Goal: Transaction & Acquisition: Purchase product/service

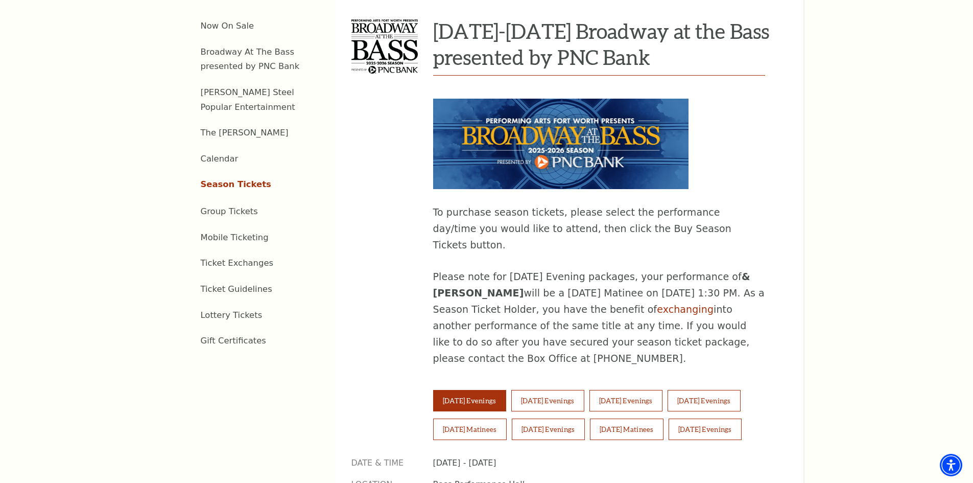
scroll to position [562, 0]
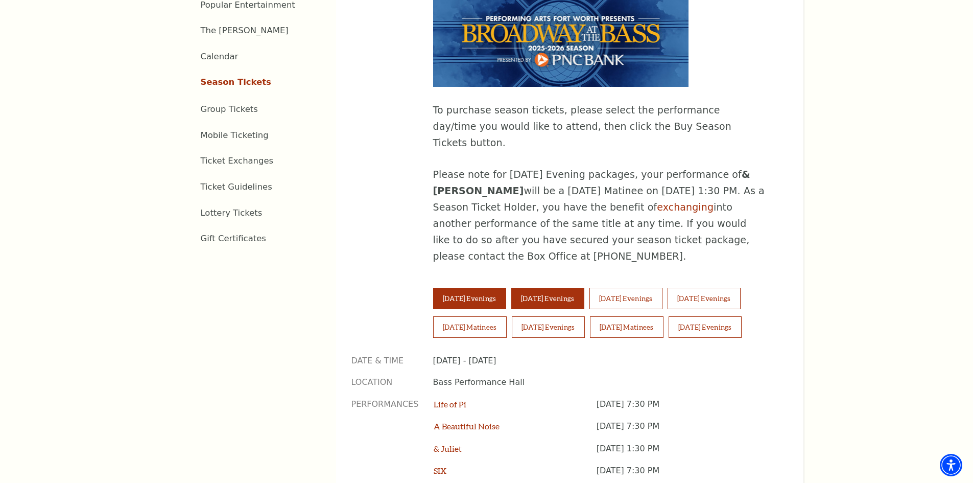
click at [568, 288] on button "Wednesday Evenings" at bounding box center [547, 298] width 73 height 21
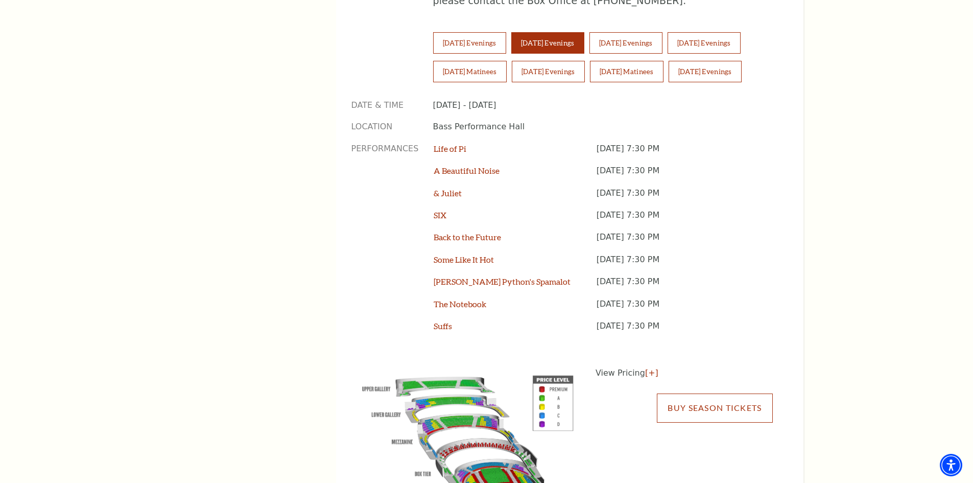
click at [734, 393] on link "Buy Season Tickets" at bounding box center [714, 407] width 115 height 29
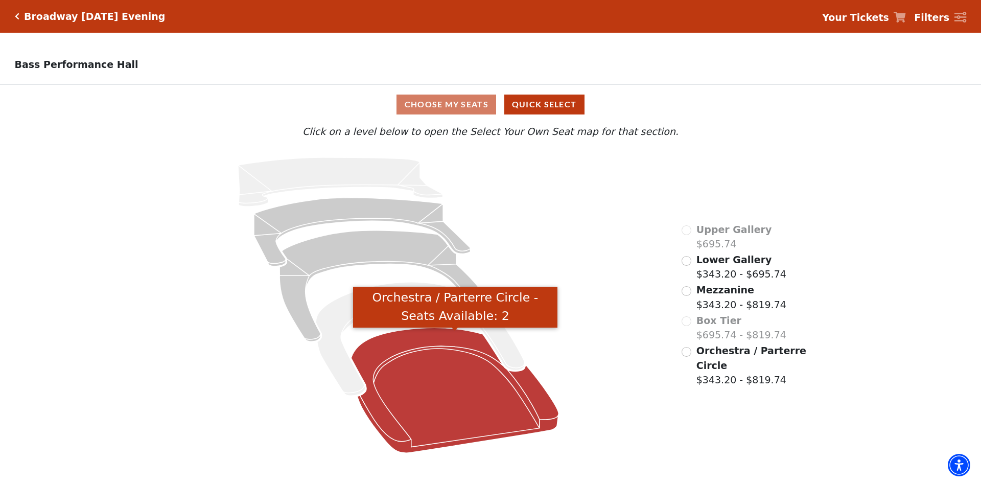
click at [452, 380] on icon "Orchestra / Parterre Circle - Seats Available: 2" at bounding box center [454, 389] width 207 height 125
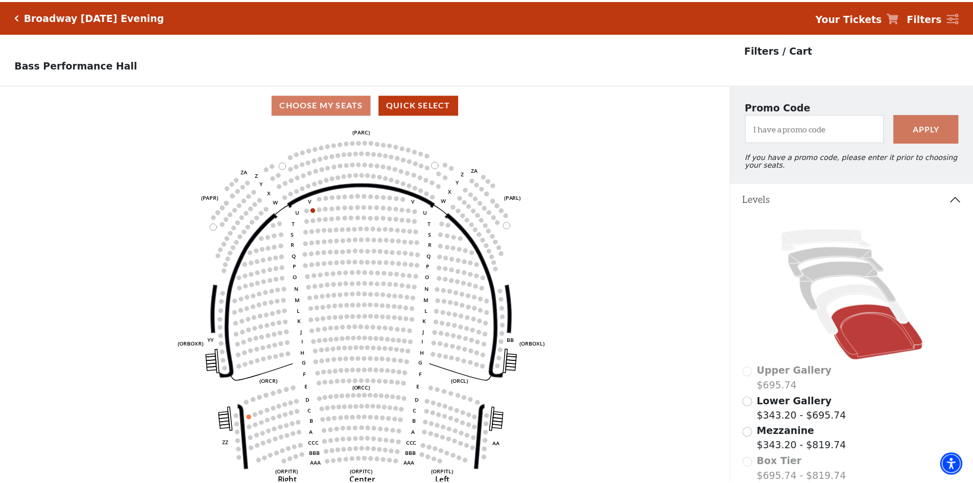
scroll to position [47, 0]
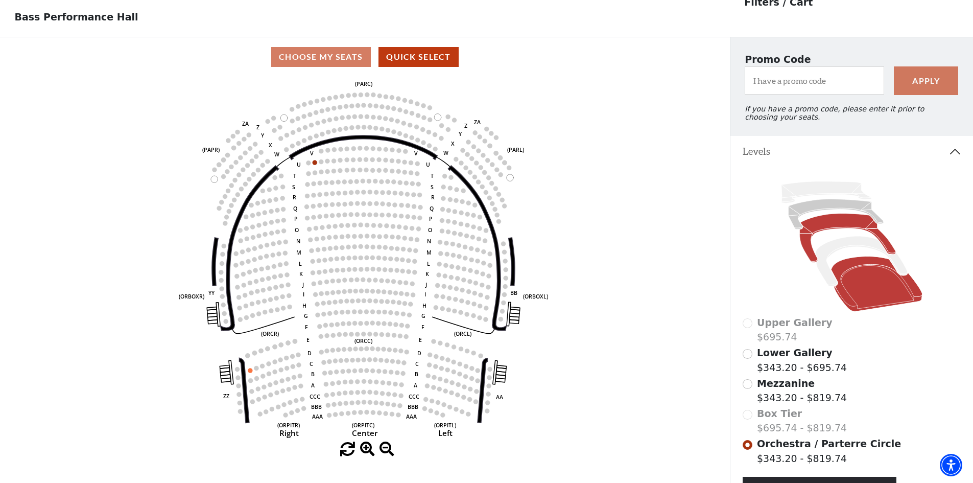
click at [829, 232] on icon at bounding box center [847, 237] width 96 height 49
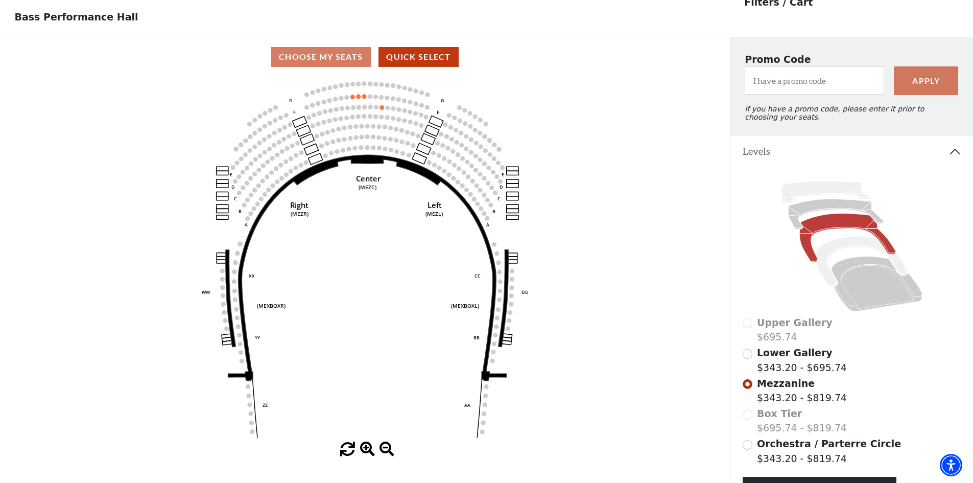
click at [832, 203] on icon at bounding box center [852, 246] width 219 height 138
click at [828, 196] on icon at bounding box center [826, 191] width 90 height 21
click at [823, 205] on icon at bounding box center [852, 246] width 219 height 138
click at [823, 209] on icon at bounding box center [835, 214] width 95 height 30
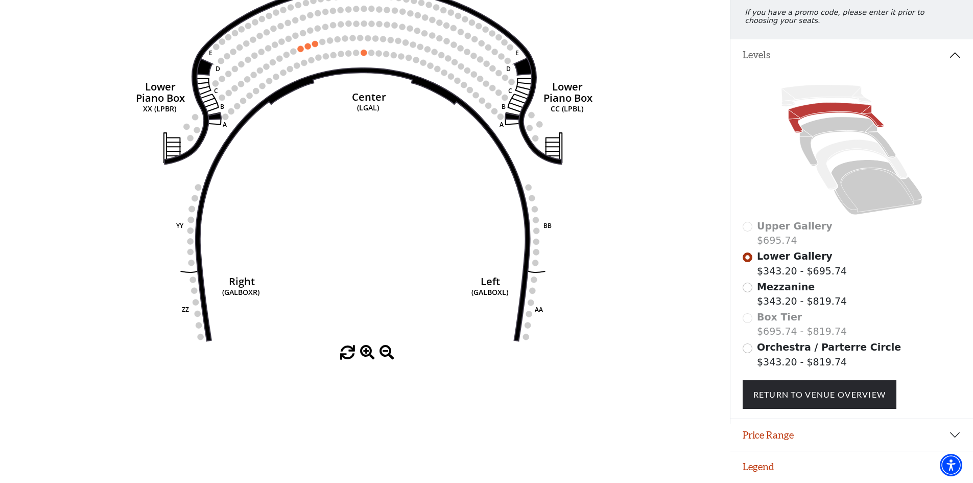
scroll to position [0, 0]
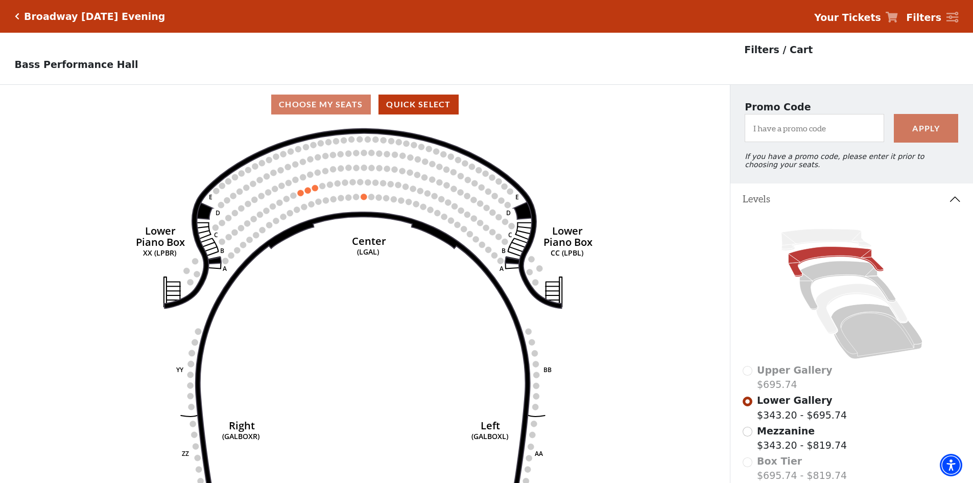
click at [16, 14] on icon "Click here to go back to filters" at bounding box center [17, 16] width 5 height 7
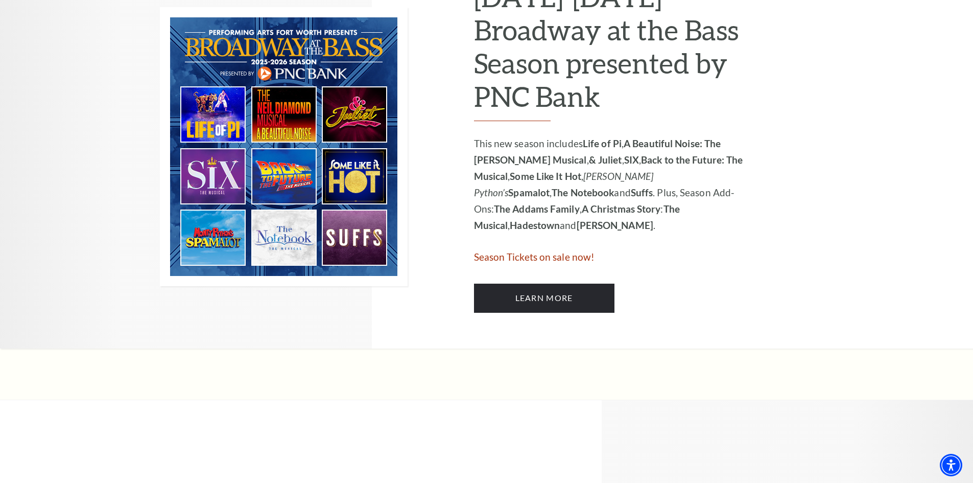
scroll to position [613, 0]
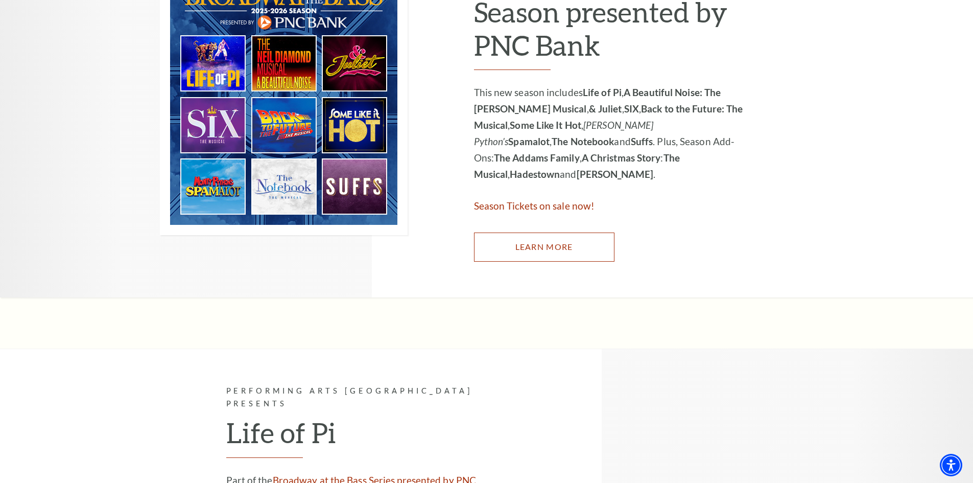
click at [548, 252] on link "Learn More" at bounding box center [544, 246] width 140 height 29
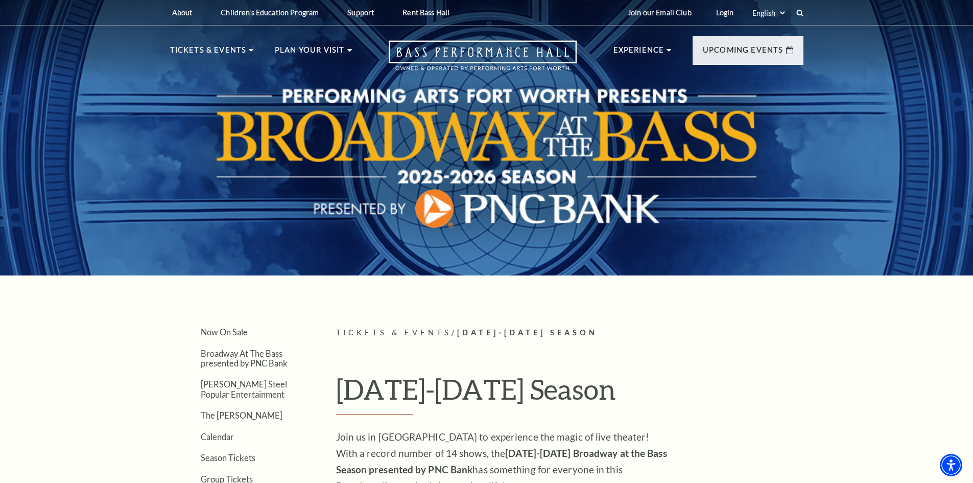
scroll to position [255, 0]
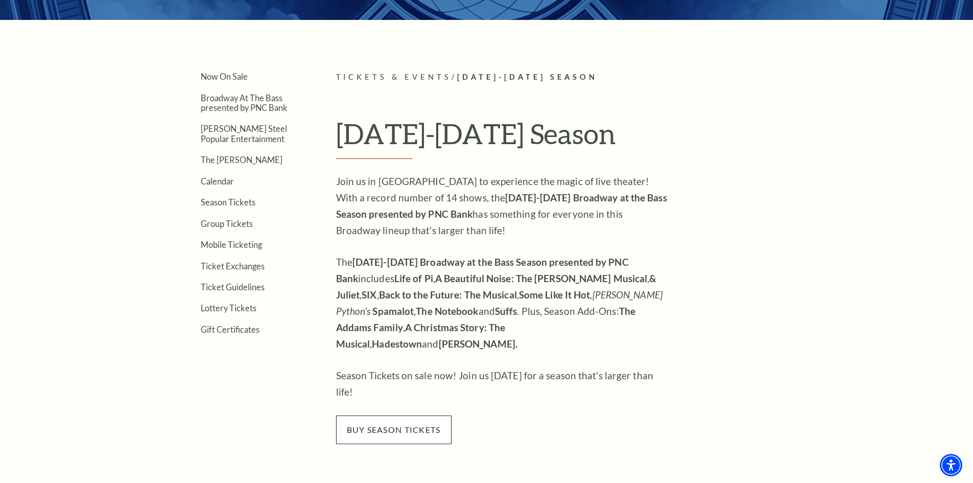
click at [385, 415] on span "buy season tickets" at bounding box center [393, 429] width 115 height 29
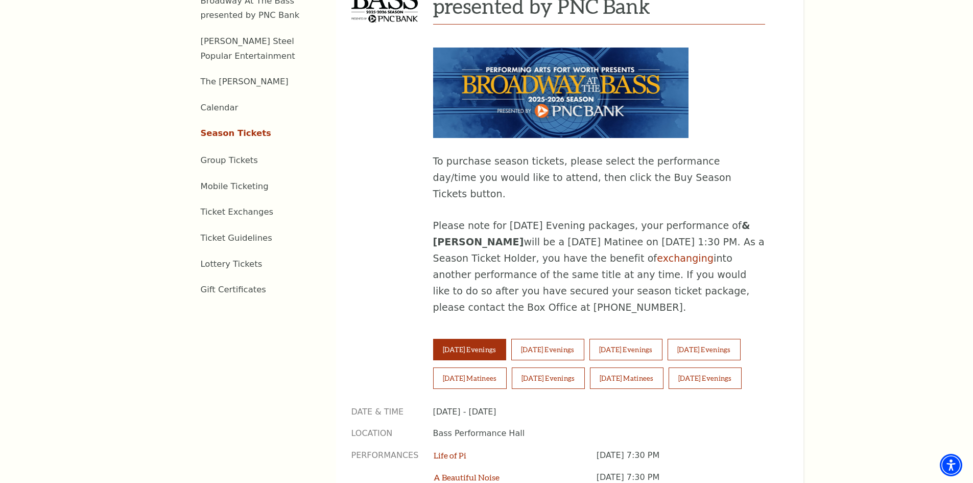
scroll to position [562, 0]
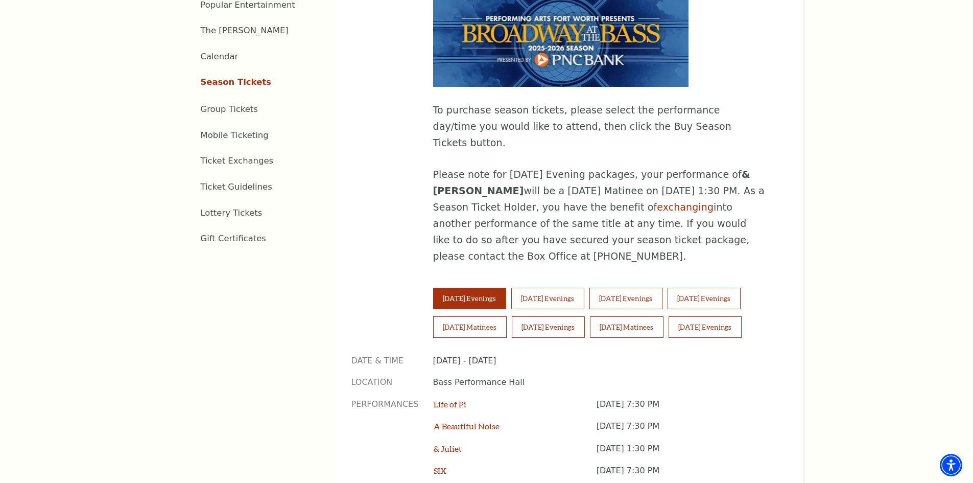
drag, startPoint x: 648, startPoint y: 253, endPoint x: 616, endPoint y: 216, distance: 49.0
click at [615, 214] on p "Please note for Tuesday Evening packages, your performance of & JULIET will be …" at bounding box center [599, 215] width 332 height 98
drag, startPoint x: 639, startPoint y: 249, endPoint x: 620, endPoint y: 177, distance: 75.2
click at [617, 168] on p "Please note for Tuesday Evening packages, your performance of & JULIET will be …" at bounding box center [599, 215] width 332 height 98
click at [649, 288] on button "[DATE] Evenings" at bounding box center [625, 298] width 73 height 21
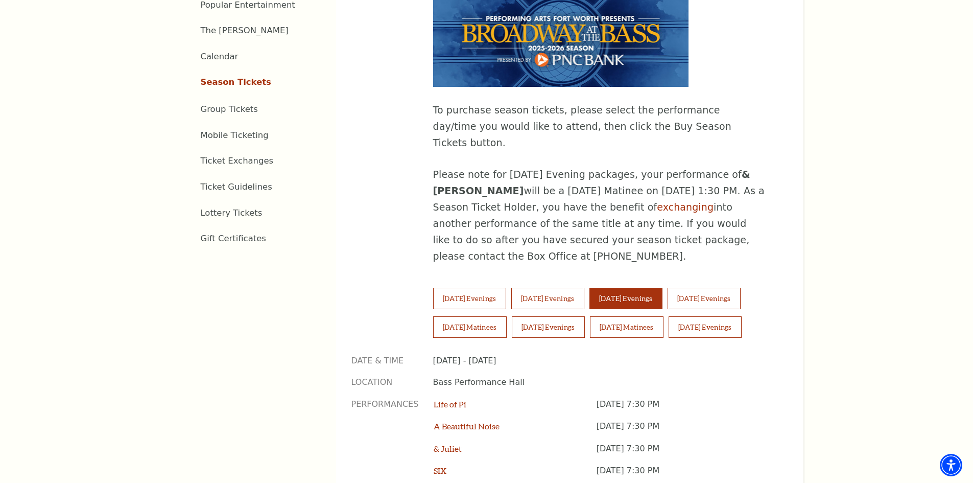
drag, startPoint x: 643, startPoint y: 254, endPoint x: 340, endPoint y: -36, distance: 419.4
click at [661, 288] on button "[DATE] Evenings" at bounding box center [625, 298] width 73 height 21
click at [628, 189] on p "Please note for Tuesday Evening packages, your performance of & JULIET will be …" at bounding box center [599, 215] width 332 height 98
click at [580, 288] on button "Wednesday Evenings" at bounding box center [547, 298] width 73 height 21
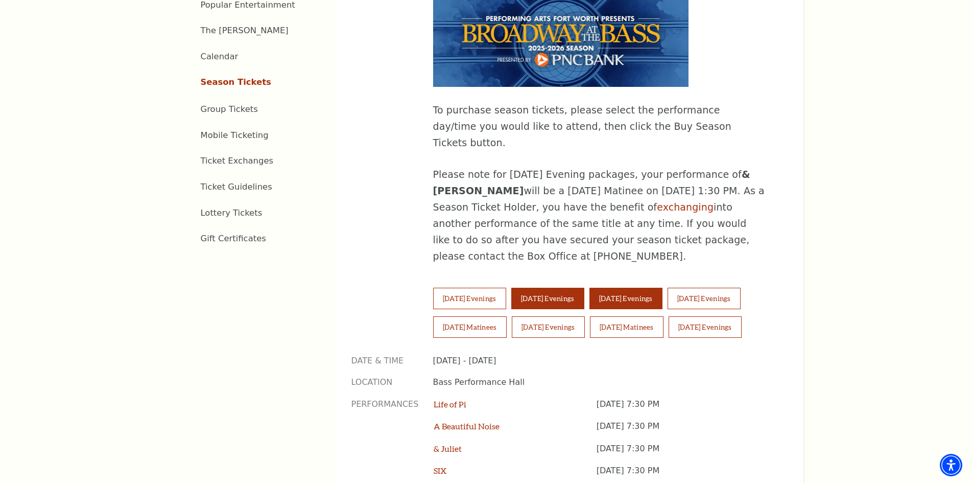
click at [642, 288] on button "Thursday Evenings" at bounding box center [625, 298] width 73 height 21
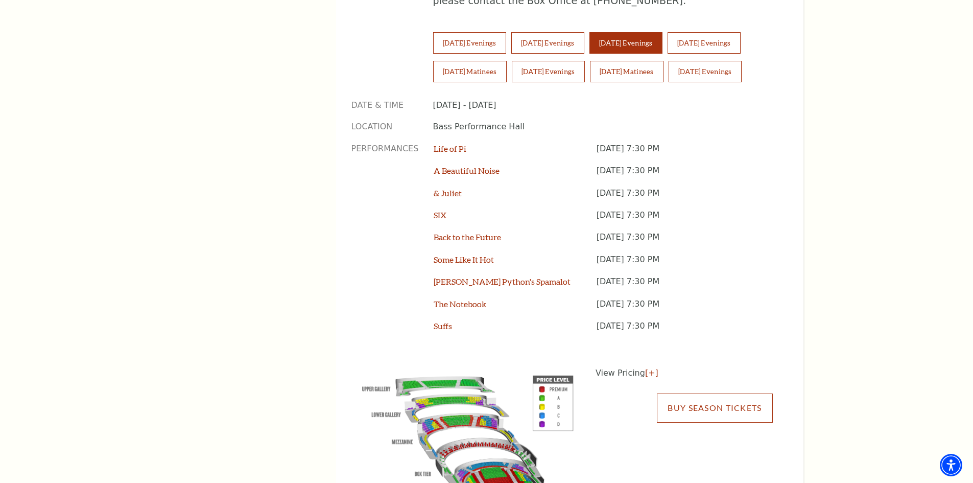
scroll to position [715, 0]
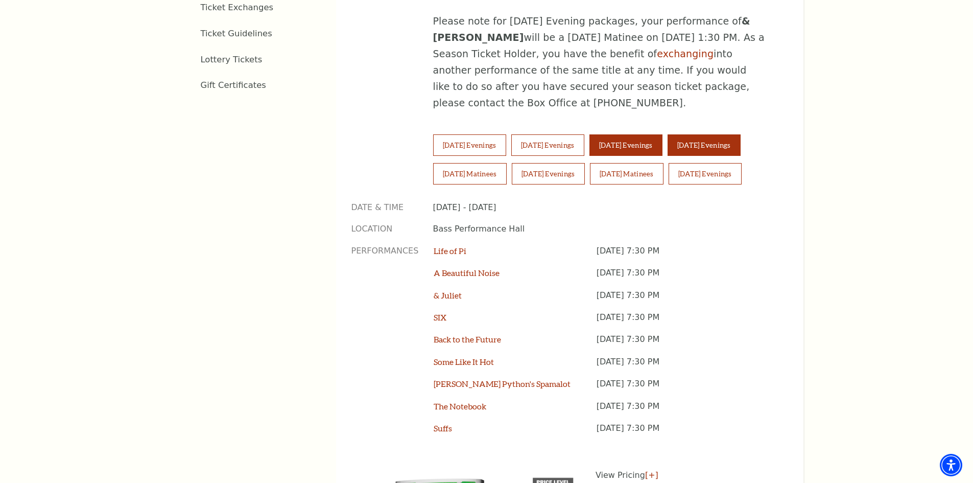
click at [728, 134] on button "Friday Evenings" at bounding box center [704, 144] width 73 height 21
drag, startPoint x: 712, startPoint y: 457, endPoint x: 764, endPoint y: 324, distance: 143.1
click at [768, 356] on p "Friday April 17, 7:30 PM" at bounding box center [685, 367] width 176 height 22
click at [545, 163] on button "Saturday Evenings" at bounding box center [548, 173] width 73 height 21
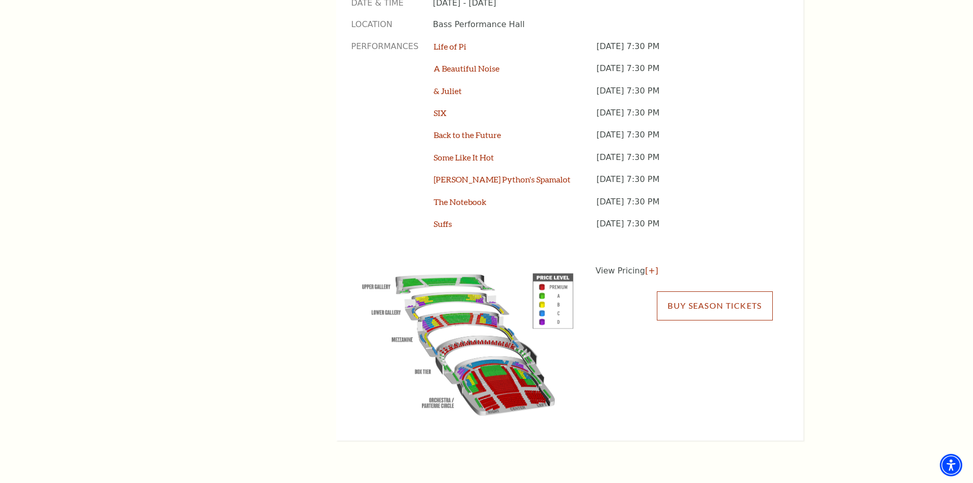
scroll to position [613, 0]
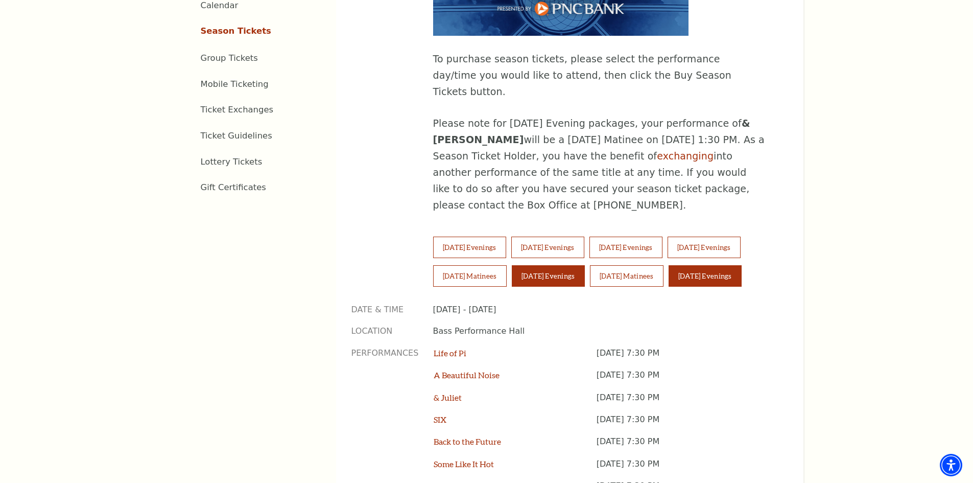
click at [721, 265] on button "Sunday Evenings" at bounding box center [705, 275] width 73 height 21
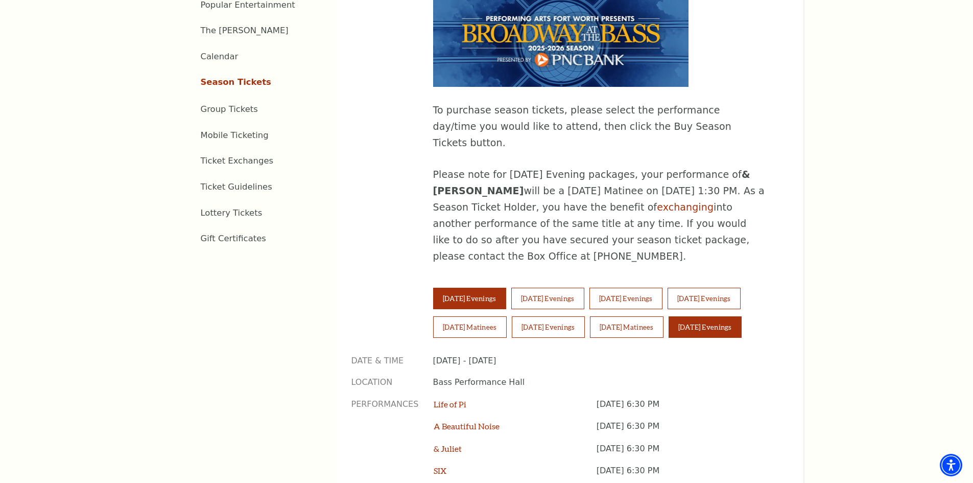
click at [482, 288] on button "Tuesday Evenings" at bounding box center [469, 298] width 73 height 21
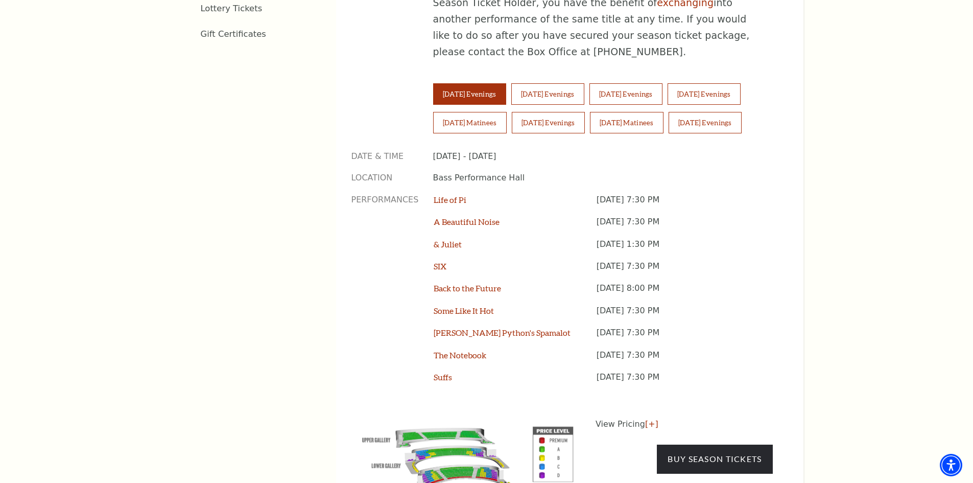
scroll to position [817, 0]
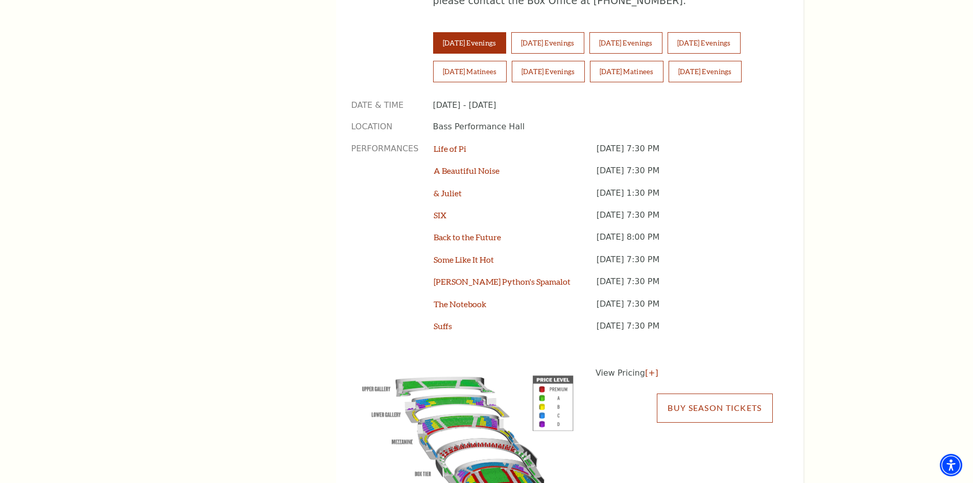
click at [700, 393] on link "Buy Season Tickets" at bounding box center [714, 407] width 115 height 29
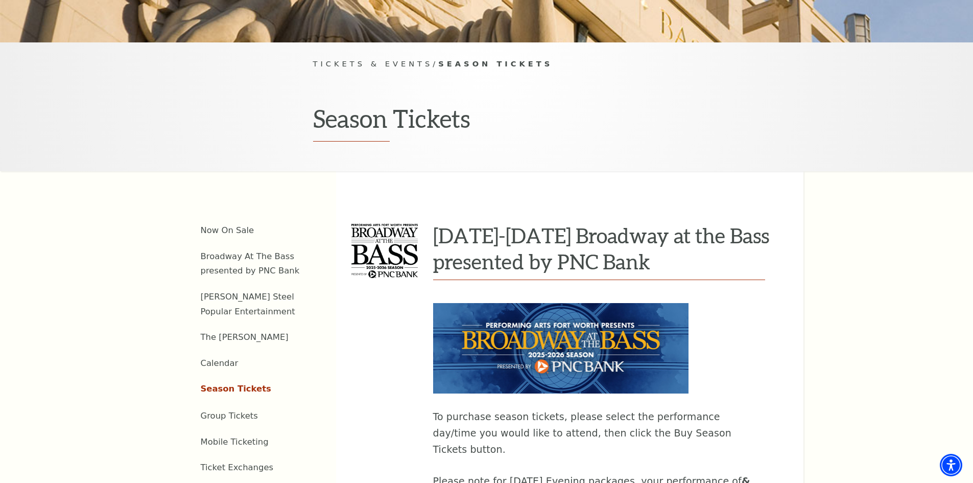
scroll to position [562, 0]
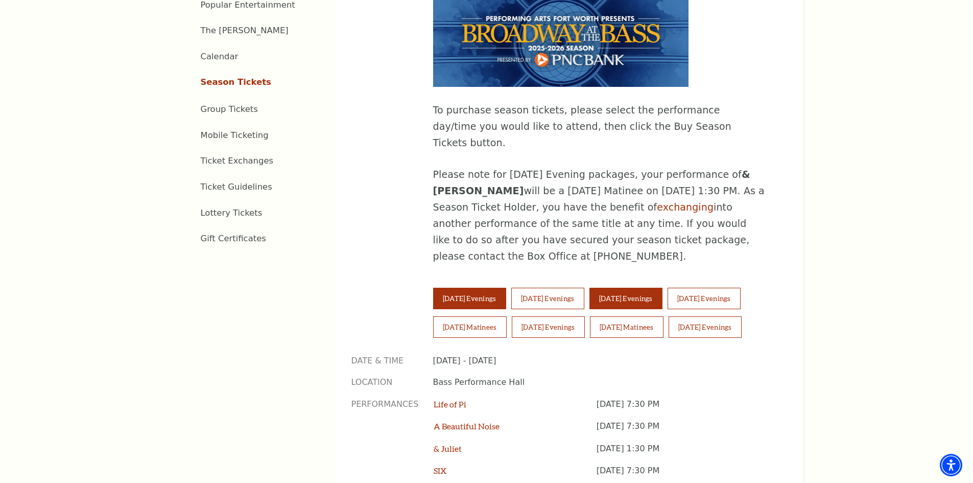
click at [645, 288] on button "Thursday Evenings" at bounding box center [625, 298] width 73 height 21
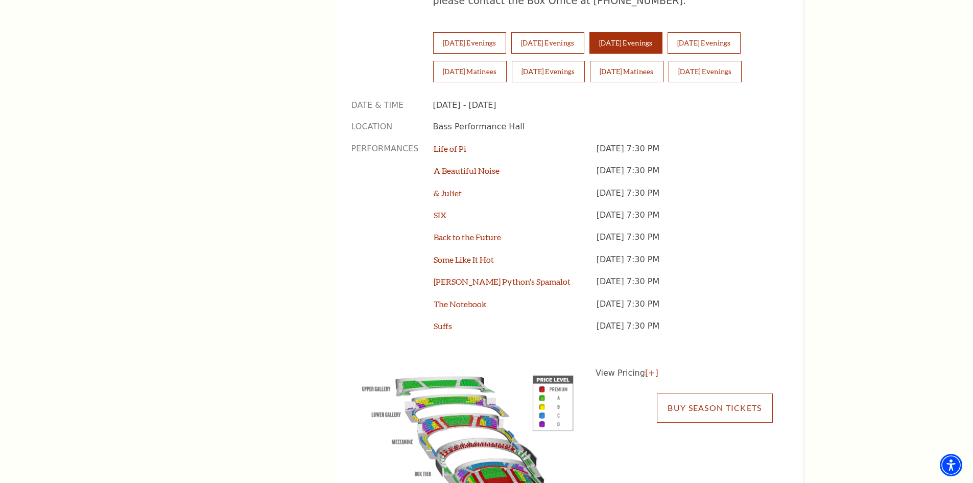
click at [701, 393] on link "Buy Season Tickets" at bounding box center [714, 407] width 115 height 29
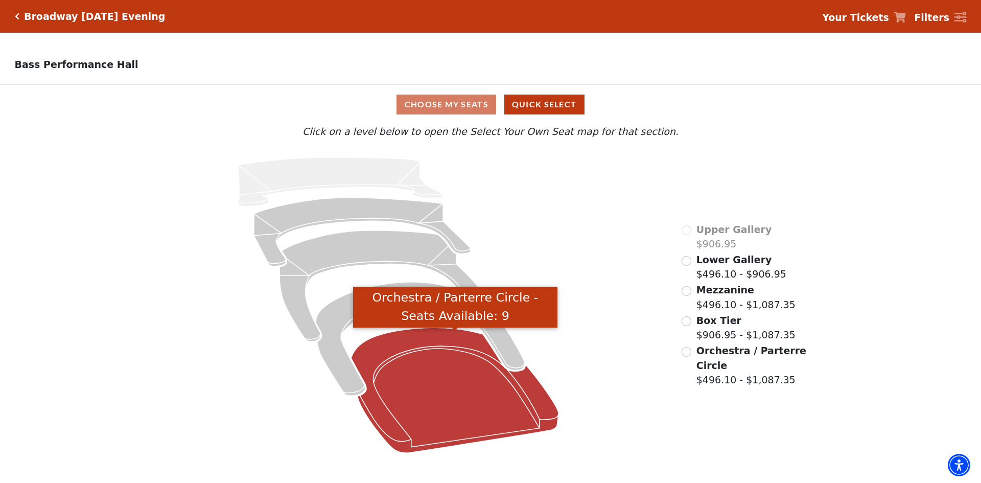
click at [455, 426] on icon "Orchestra / Parterre Circle - Seats Available: 9" at bounding box center [454, 389] width 207 height 125
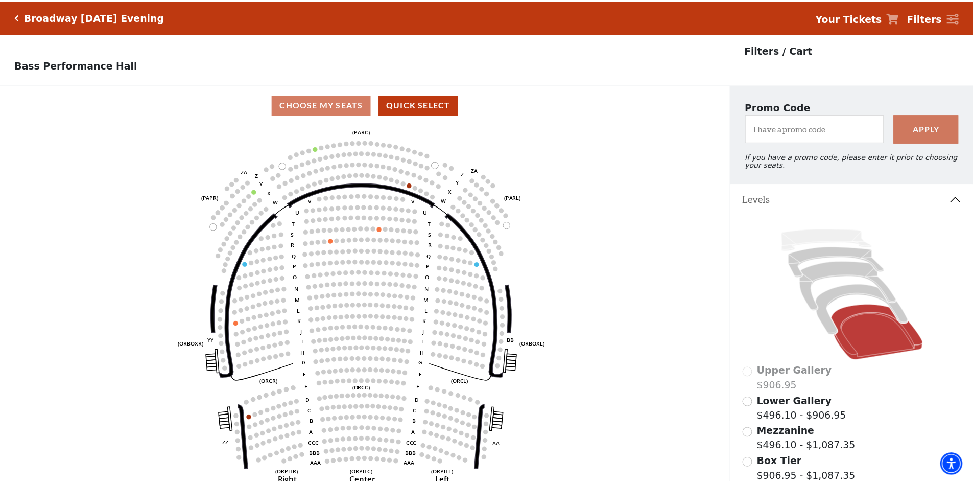
scroll to position [47, 0]
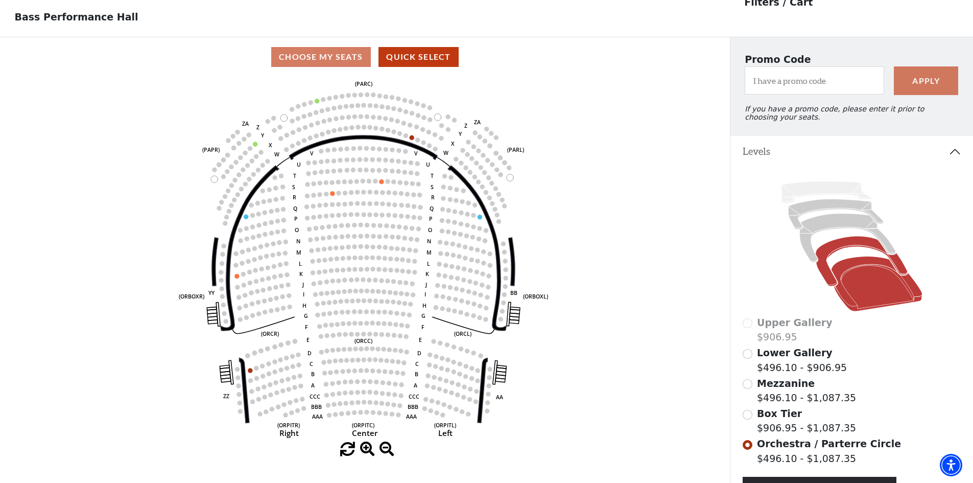
click at [850, 250] on icon at bounding box center [861, 261] width 92 height 50
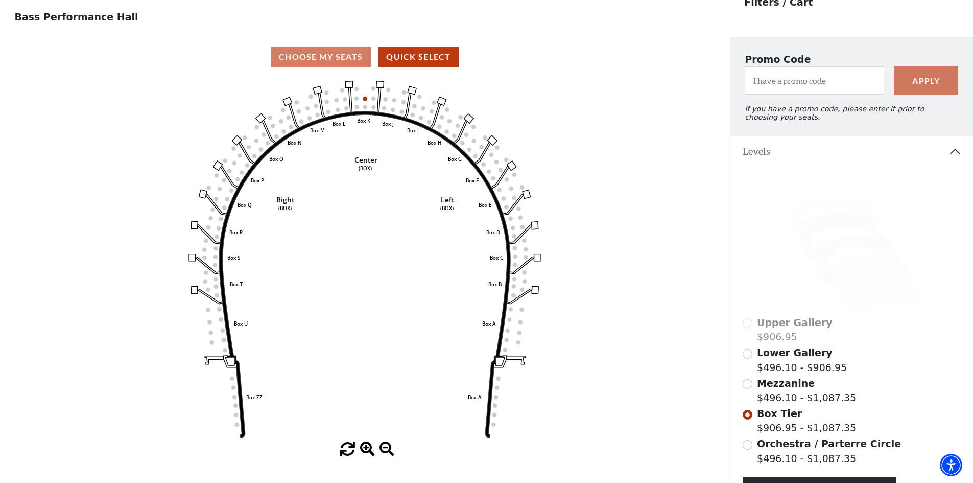
click at [840, 226] on icon at bounding box center [847, 237] width 96 height 49
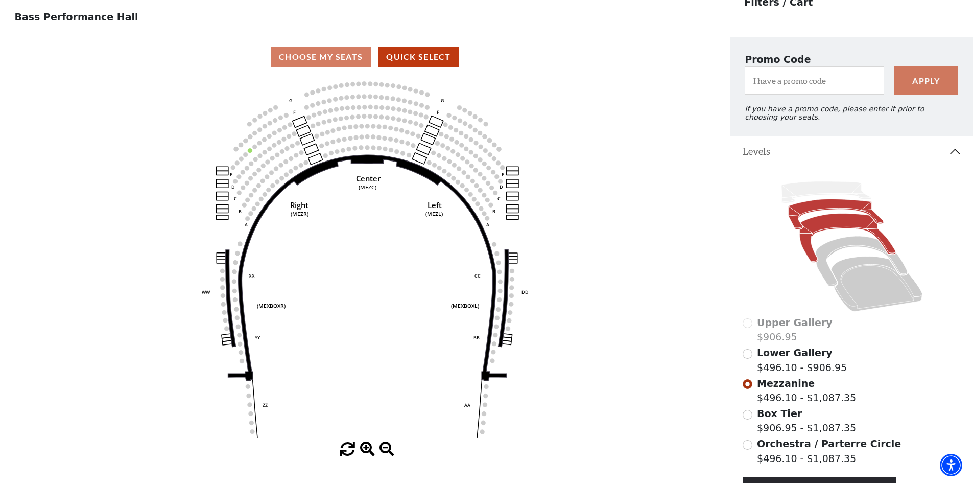
click at [825, 209] on icon at bounding box center [835, 214] width 95 height 30
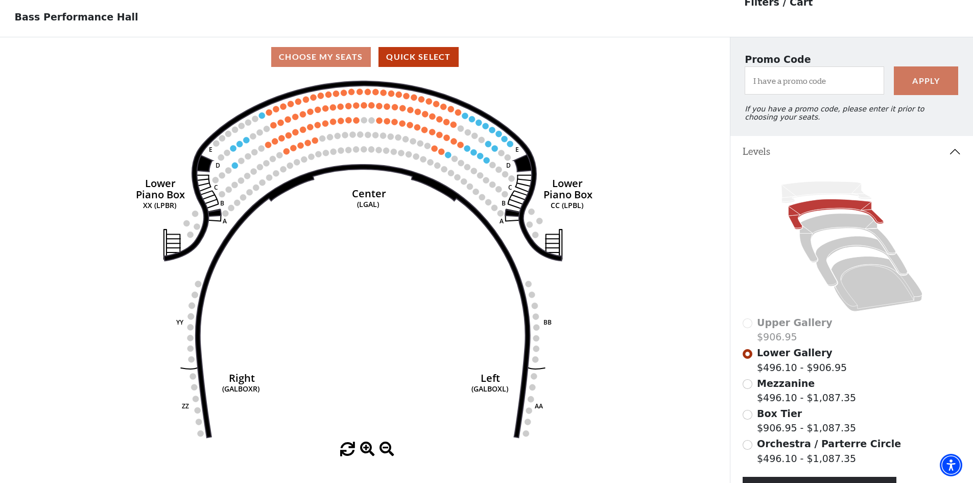
scroll to position [0, 0]
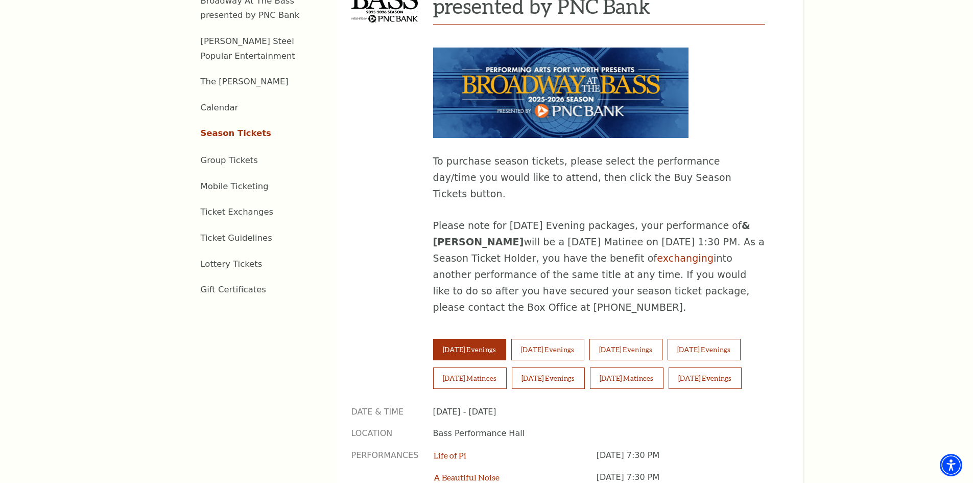
scroll to position [562, 0]
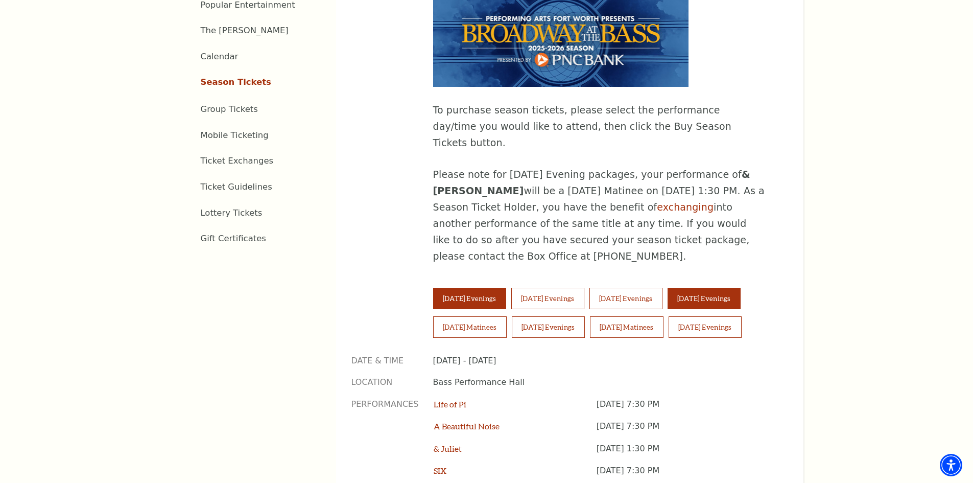
click at [740, 288] on button "[DATE] Evenings" at bounding box center [704, 298] width 73 height 21
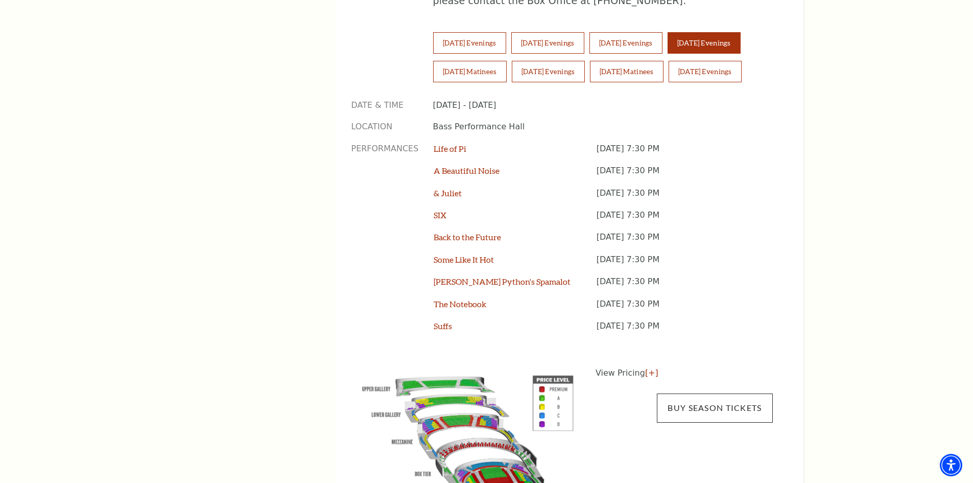
scroll to position [868, 0]
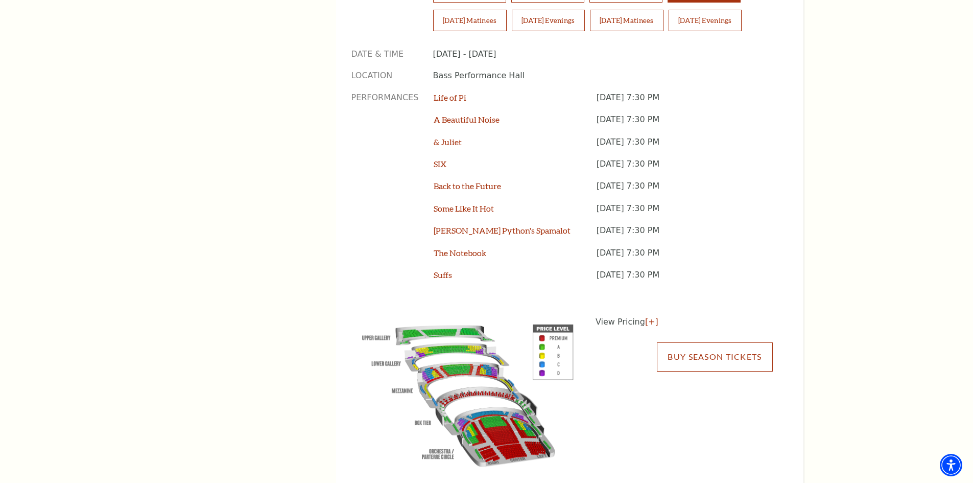
click at [729, 342] on link "Buy Season Tickets" at bounding box center [714, 356] width 115 height 29
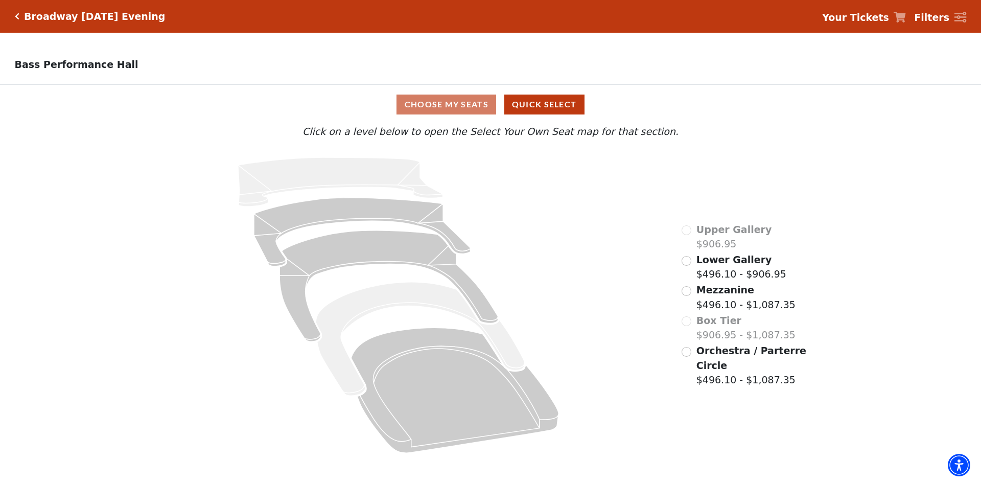
click at [702, 358] on span "Orchestra / Parterre Circle" at bounding box center [751, 358] width 110 height 26
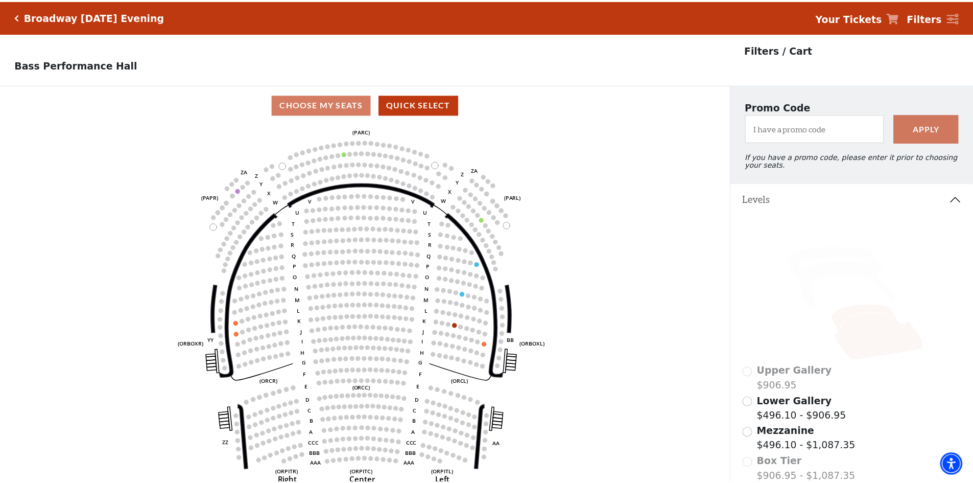
scroll to position [47, 0]
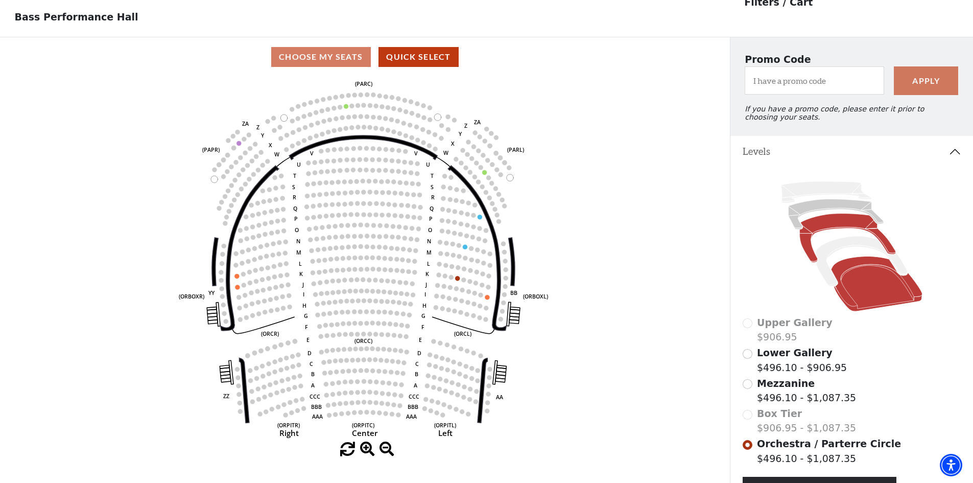
click at [844, 227] on icon at bounding box center [847, 237] width 96 height 49
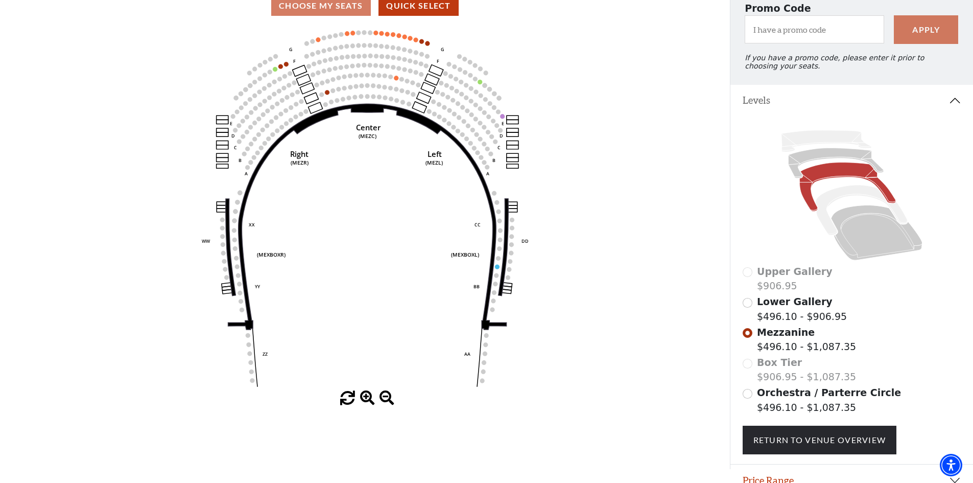
scroll to position [0, 0]
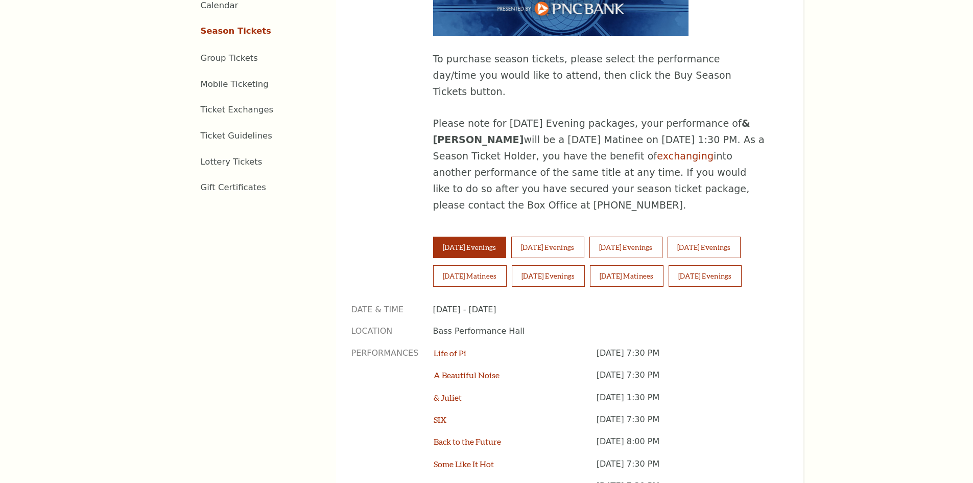
scroll to position [664, 0]
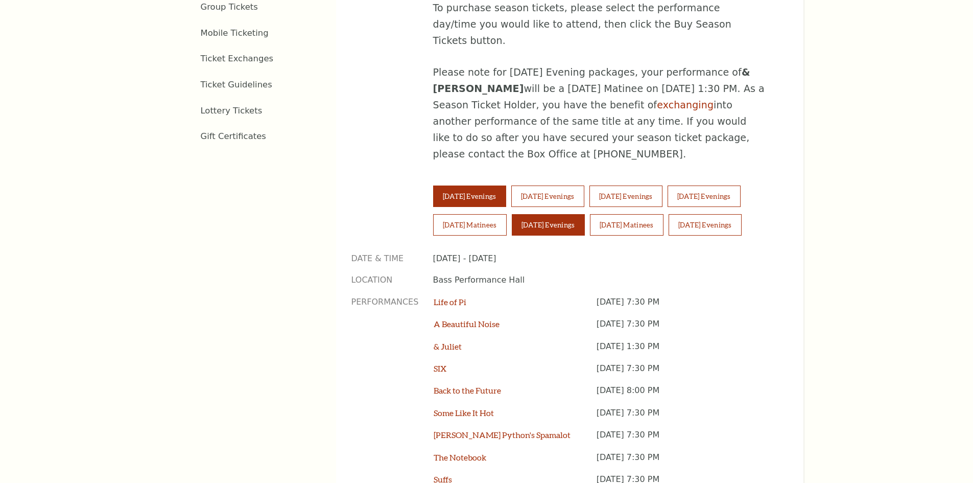
click at [561, 214] on button "[DATE] Evenings" at bounding box center [548, 224] width 73 height 21
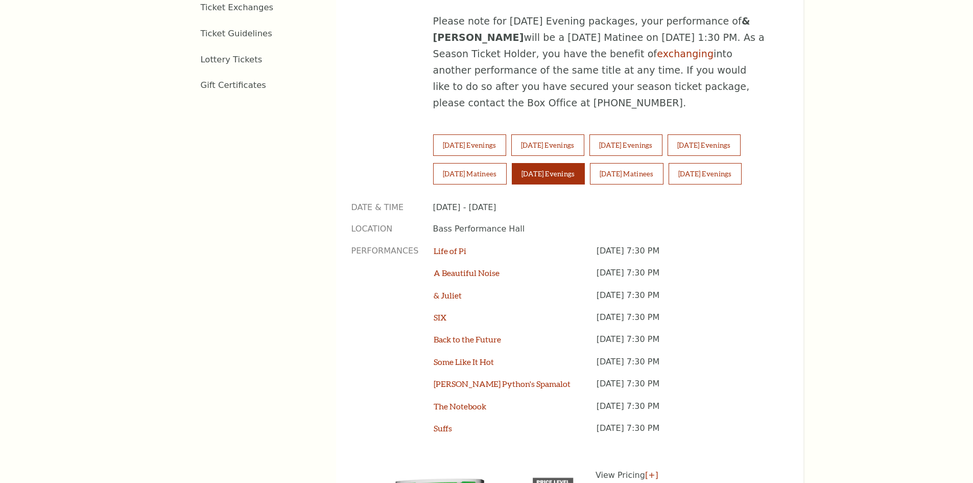
scroll to position [817, 0]
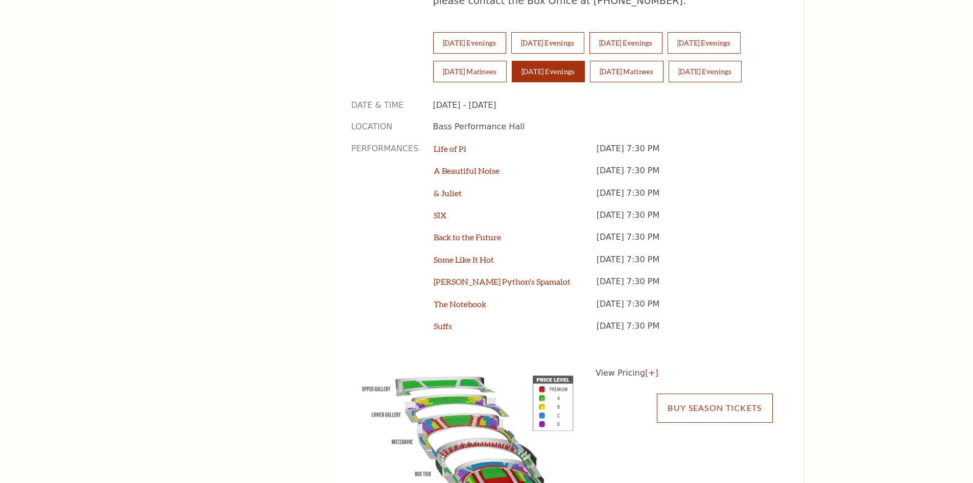
click at [719, 393] on link "Buy Season Tickets" at bounding box center [714, 407] width 115 height 29
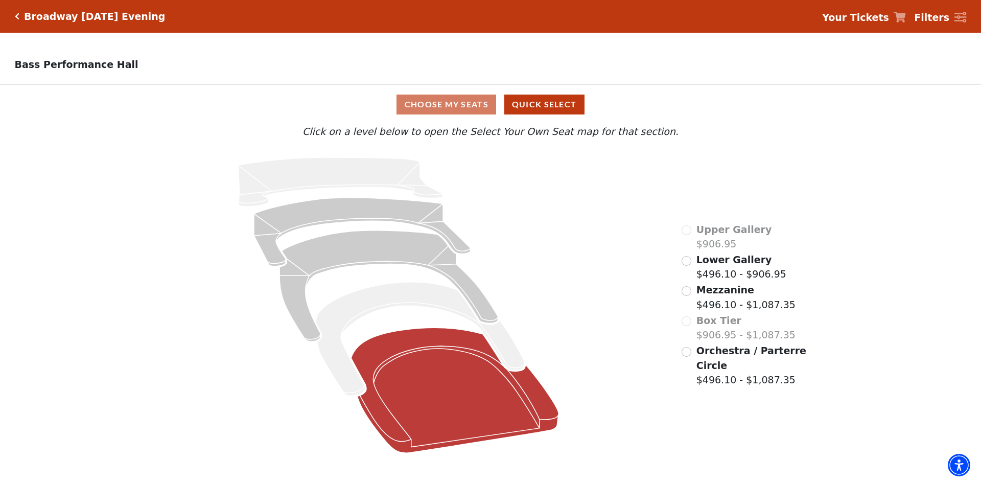
click at [444, 383] on icon at bounding box center [454, 389] width 207 height 125
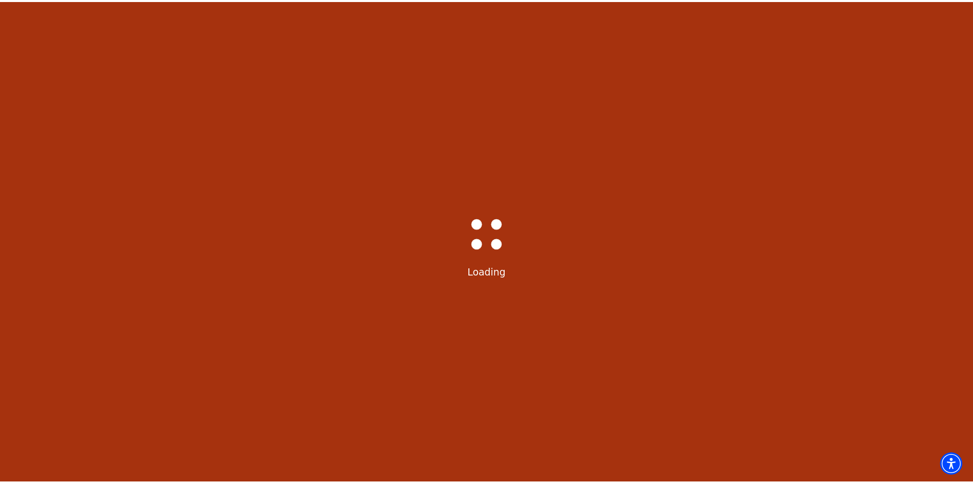
scroll to position [47, 0]
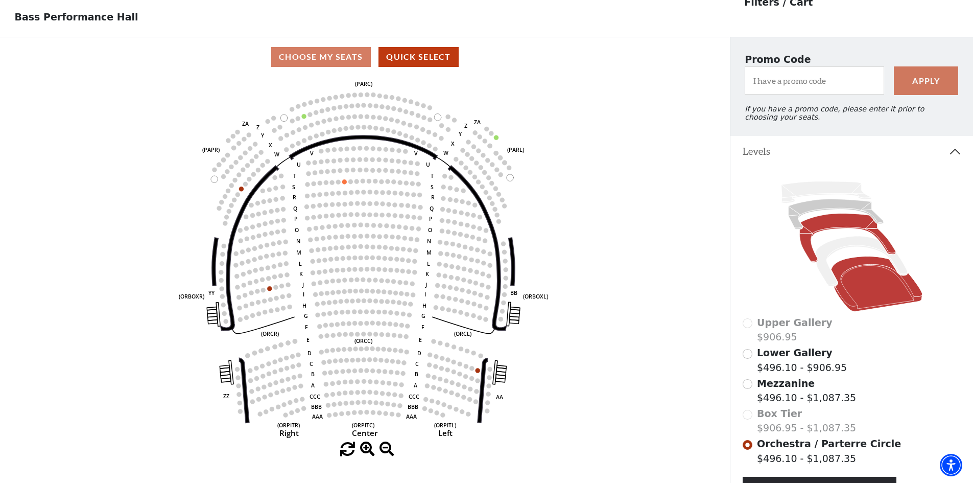
click at [840, 229] on icon at bounding box center [847, 237] width 96 height 49
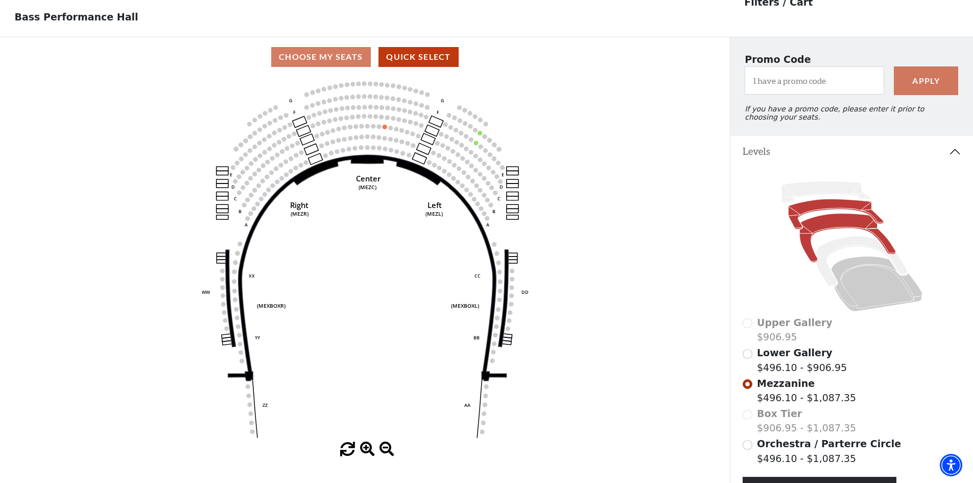
click at [815, 215] on icon at bounding box center [835, 214] width 95 height 30
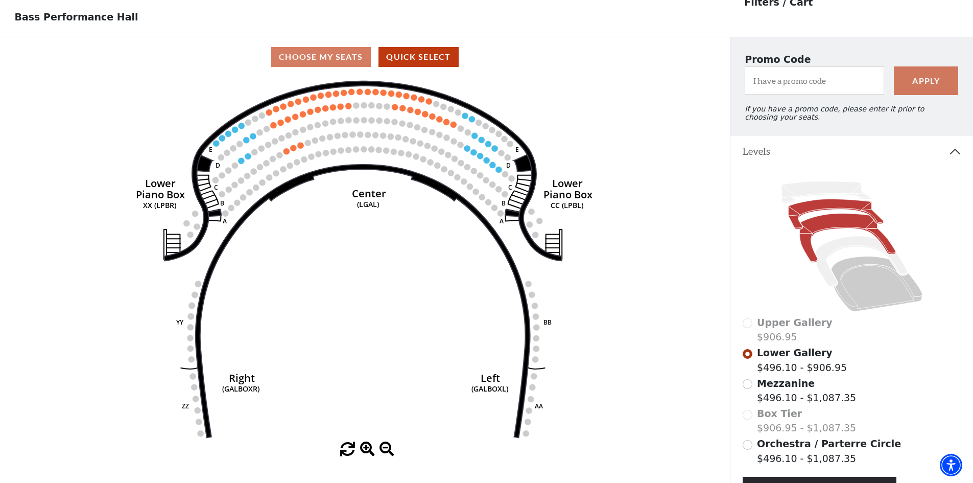
click at [847, 228] on icon at bounding box center [847, 237] width 96 height 49
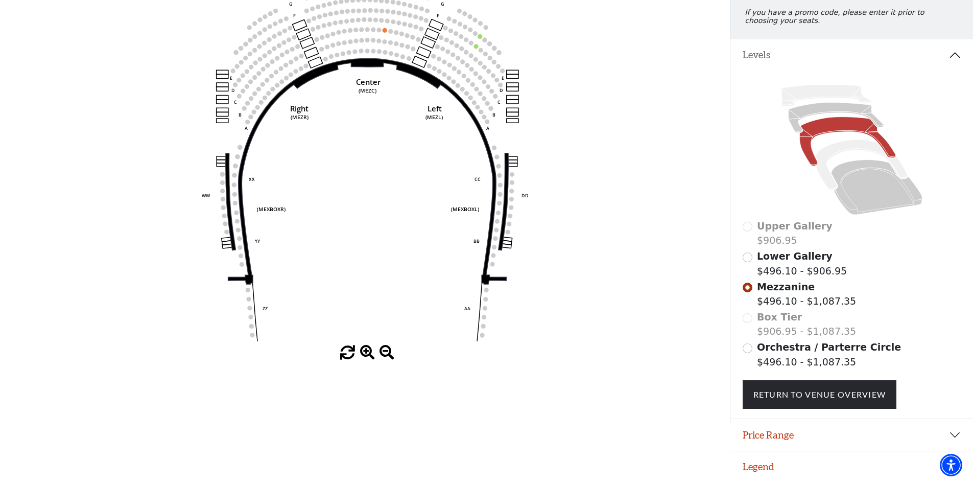
scroll to position [0, 0]
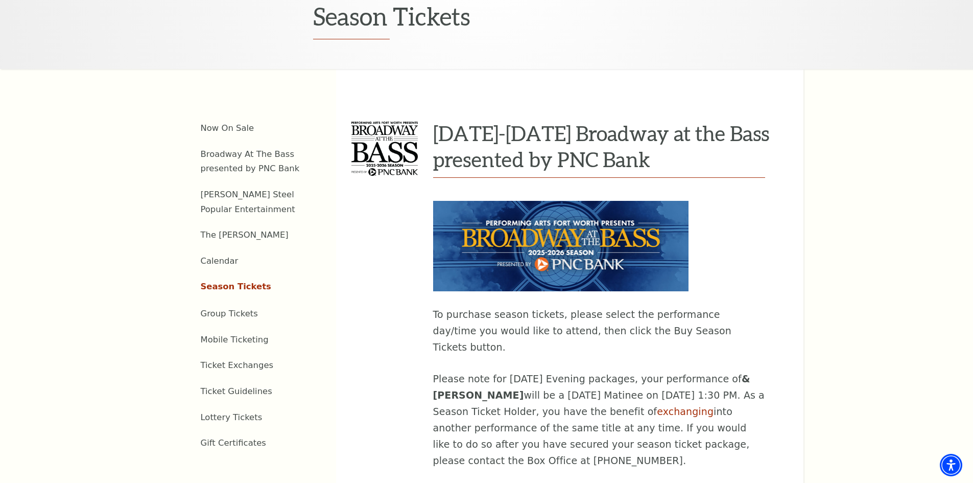
scroll to position [562, 0]
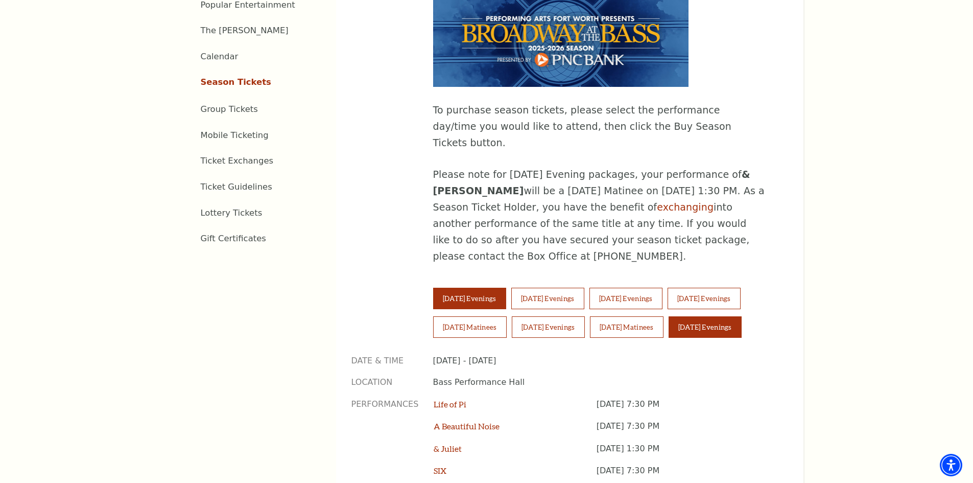
click at [730, 316] on button "[DATE] Evenings" at bounding box center [705, 326] width 73 height 21
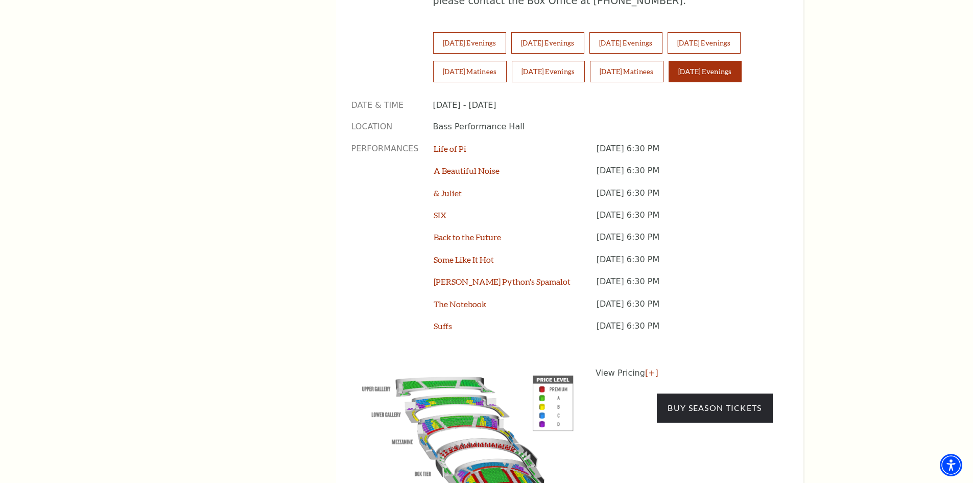
scroll to position [868, 0]
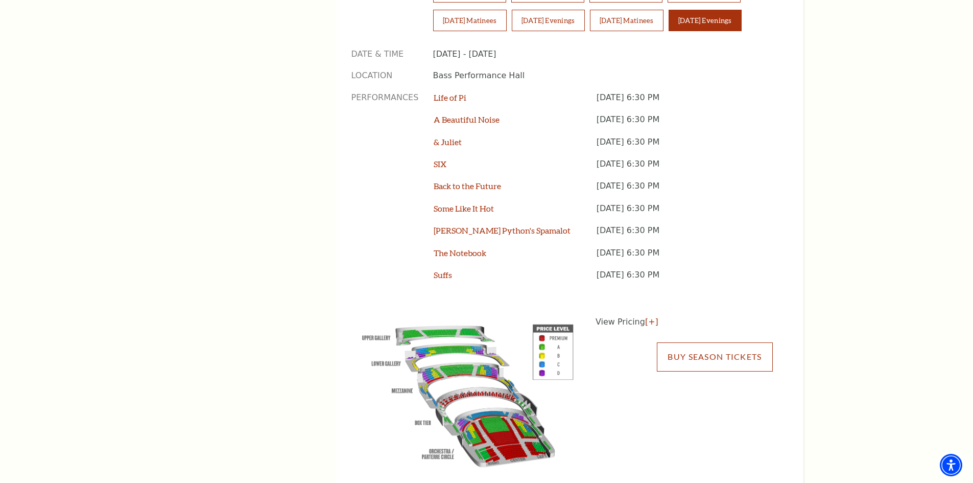
click at [717, 342] on link "Buy Season Tickets" at bounding box center [714, 356] width 115 height 29
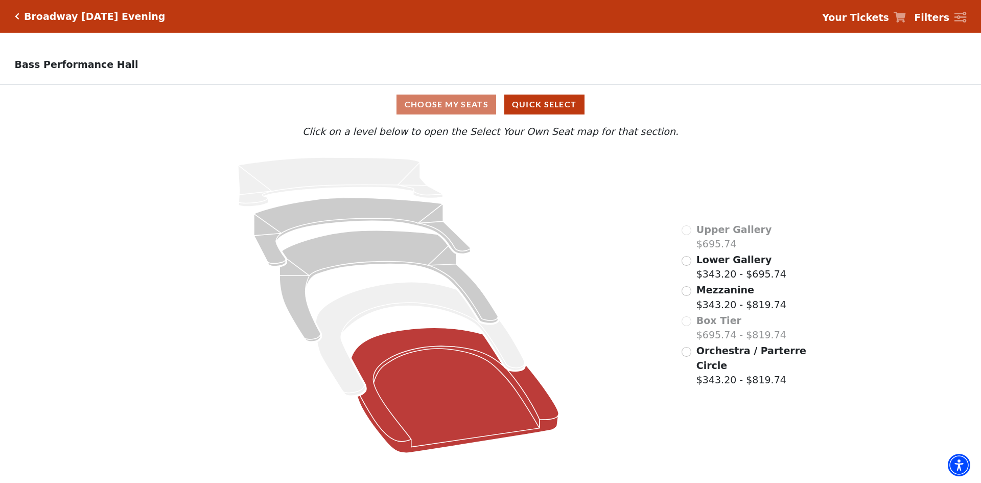
click at [486, 385] on icon at bounding box center [454, 389] width 207 height 125
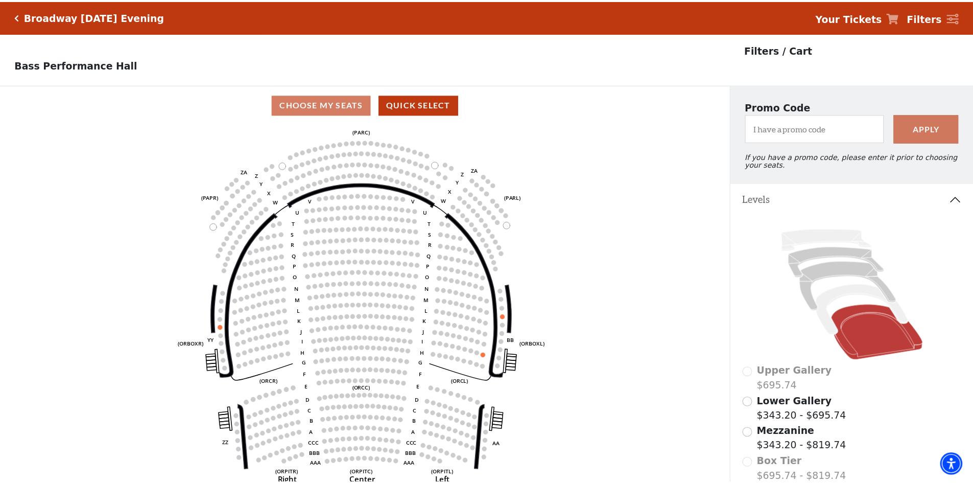
scroll to position [47, 0]
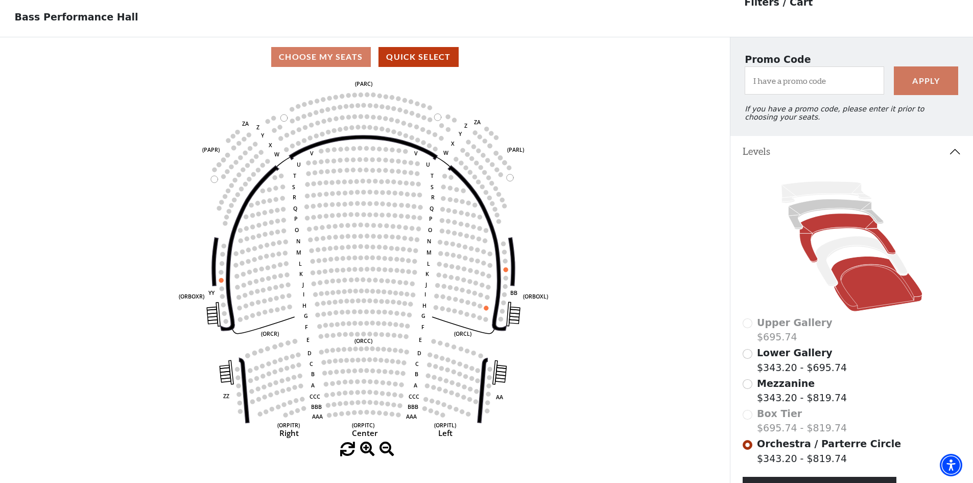
click at [834, 235] on icon at bounding box center [847, 237] width 96 height 49
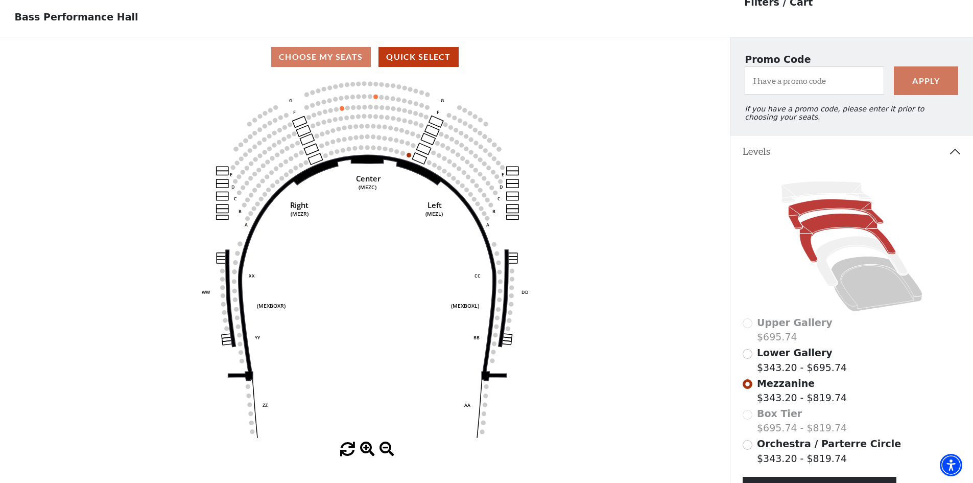
click at [835, 212] on icon at bounding box center [835, 214] width 95 height 30
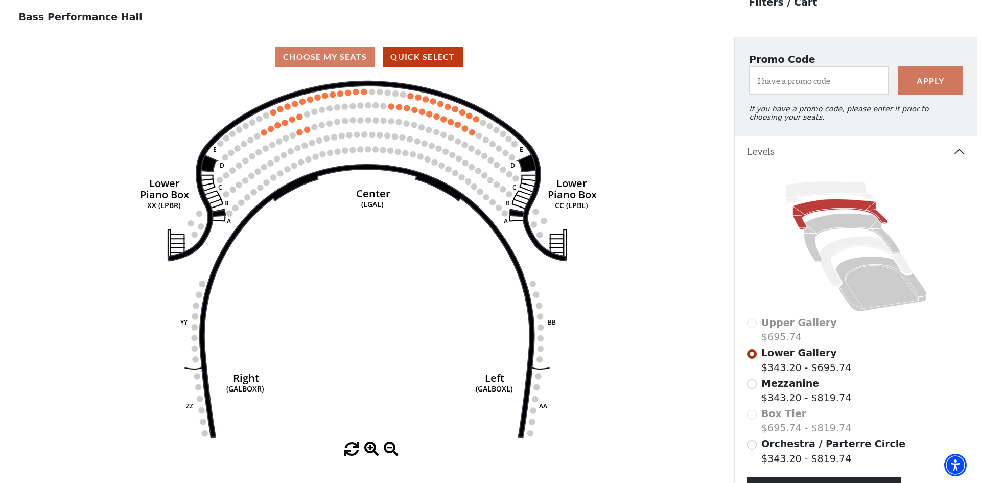
scroll to position [0, 0]
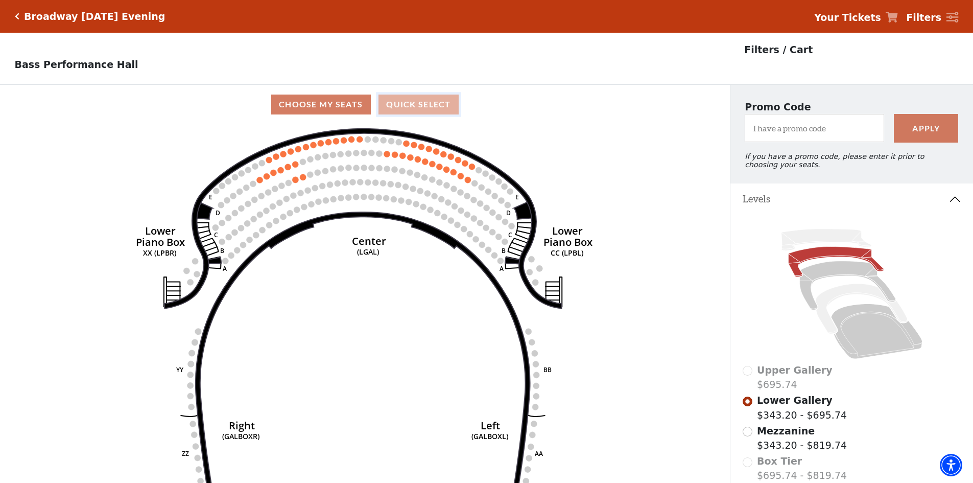
click at [439, 103] on button "Quick Select" at bounding box center [418, 104] width 80 height 20
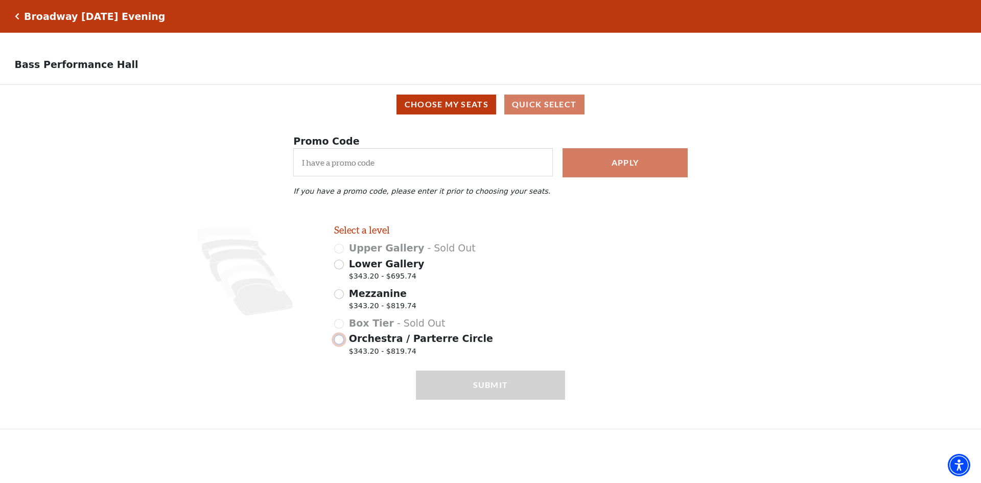
click at [342, 344] on input "Orchestra / Parterre Circle $343.20 - $819.74" at bounding box center [339, 340] width 10 height 10
radio input "true"
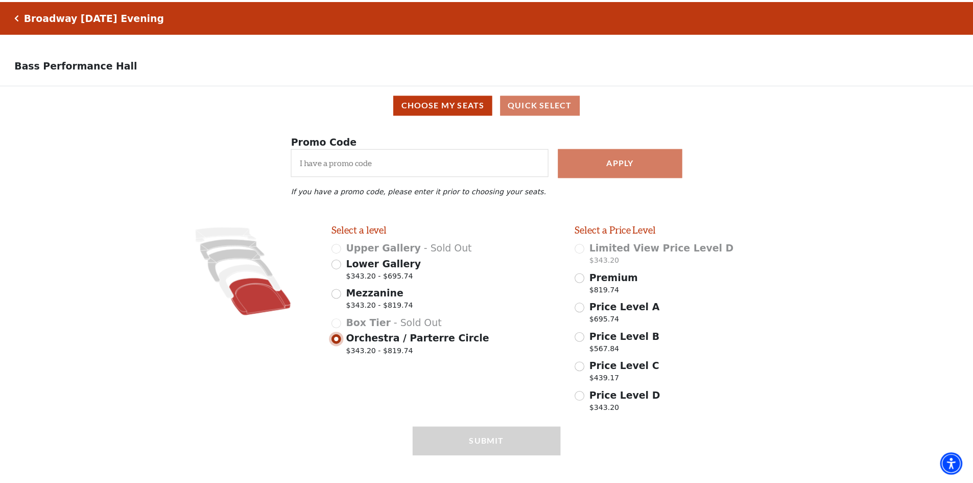
scroll to position [19, 0]
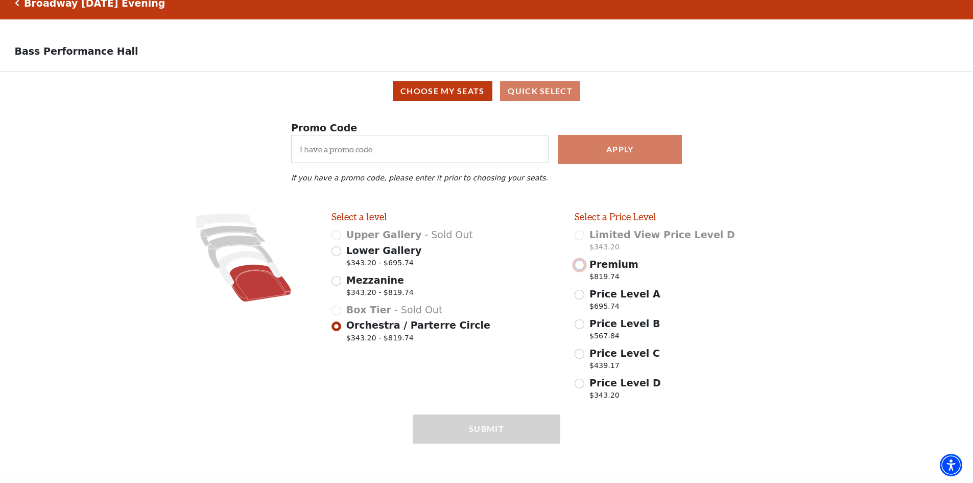
click at [576, 267] on input "Premium $819.74" at bounding box center [580, 265] width 10 height 10
radio input "true"
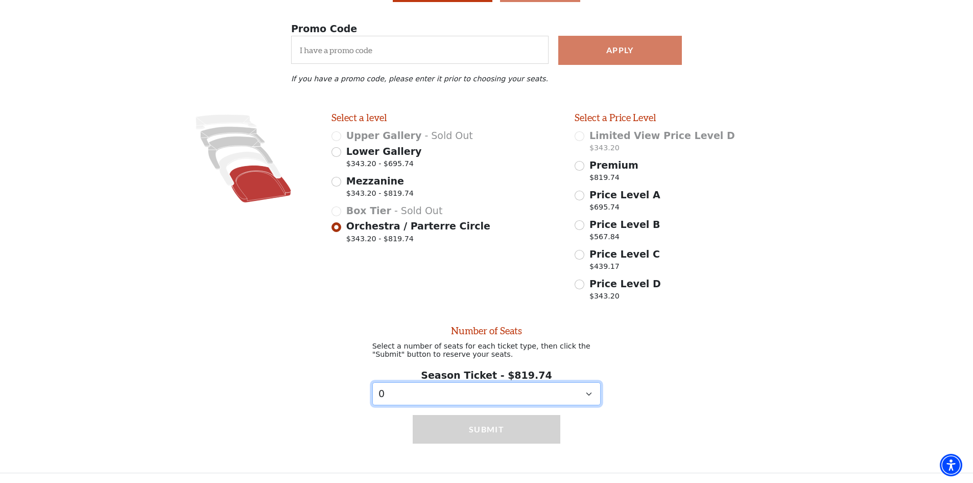
click at [532, 386] on select "0 1" at bounding box center [486, 393] width 229 height 23
click at [556, 396] on select "0 1" at bounding box center [486, 393] width 229 height 23
click at [580, 191] on input "Price Level A $695.74" at bounding box center [580, 196] width 10 height 10
radio input "true"
click at [533, 273] on div "Select a level Upper Gallery - Sold Out Lower Gallery $343.20 - $695.74 Mezzani…" at bounding box center [445, 209] width 243 height 194
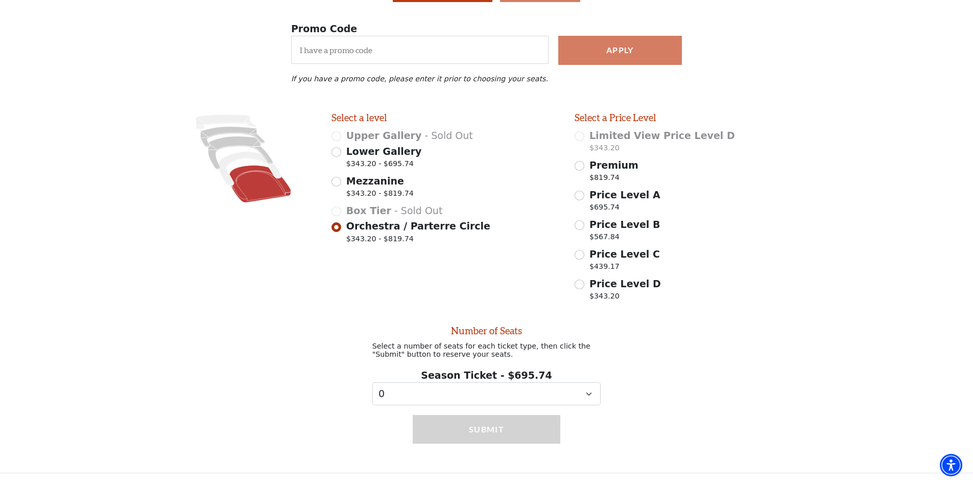
click at [379, 188] on span "$343.20 - $819.74" at bounding box center [379, 195] width 67 height 14
click at [341, 185] on input "Mezzanine $343.20 - $819.74" at bounding box center [336, 182] width 10 height 10
radio input "true"
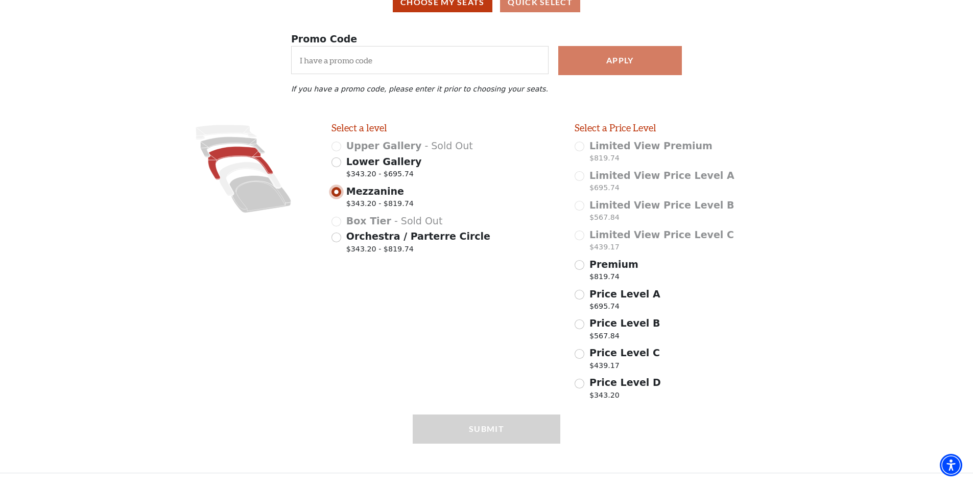
scroll to position [108, 0]
click at [577, 264] on input "Premium $819.74" at bounding box center [580, 265] width 10 height 10
radio input "true"
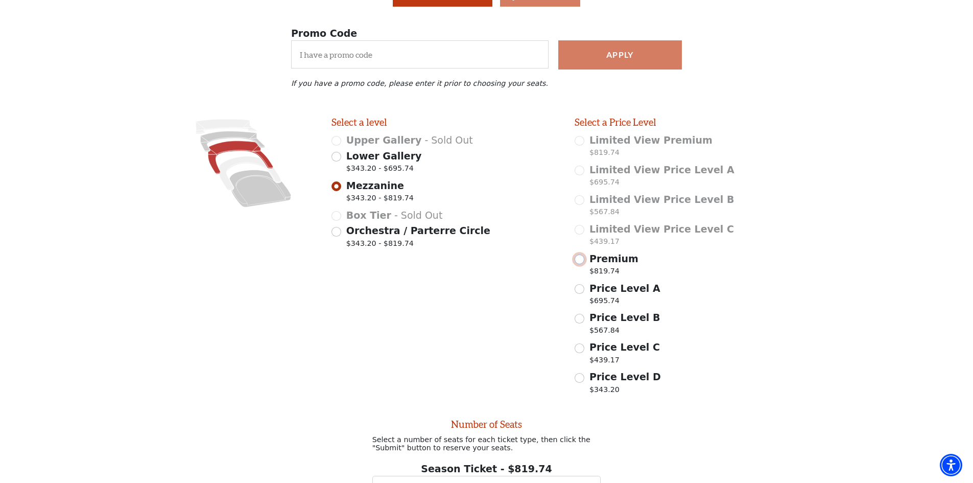
scroll to position [210, 0]
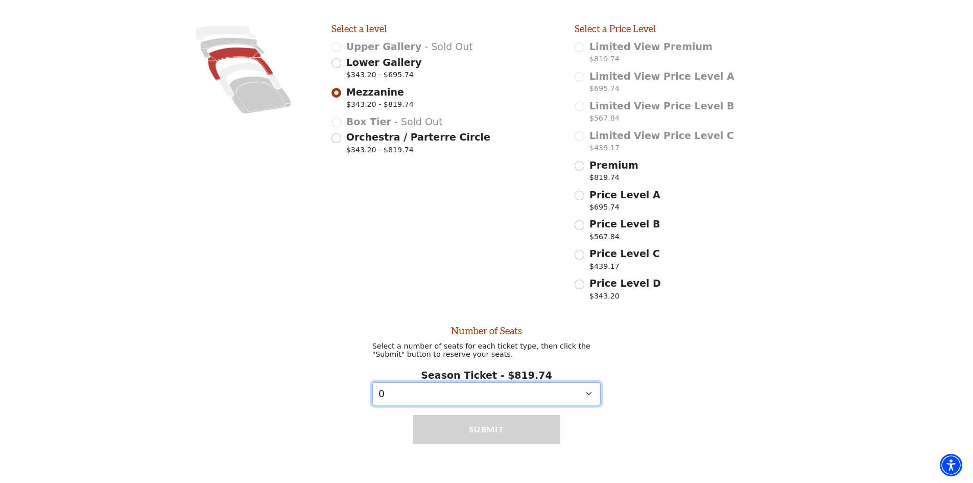
click at [512, 390] on select "0 1" at bounding box center [486, 393] width 229 height 23
click at [372, 69] on span "$343.20 - $695.74" at bounding box center [384, 76] width 76 height 14
click at [341, 67] on input "Lower Gallery $343.20 - $695.74" at bounding box center [336, 63] width 10 height 10
radio input "true"
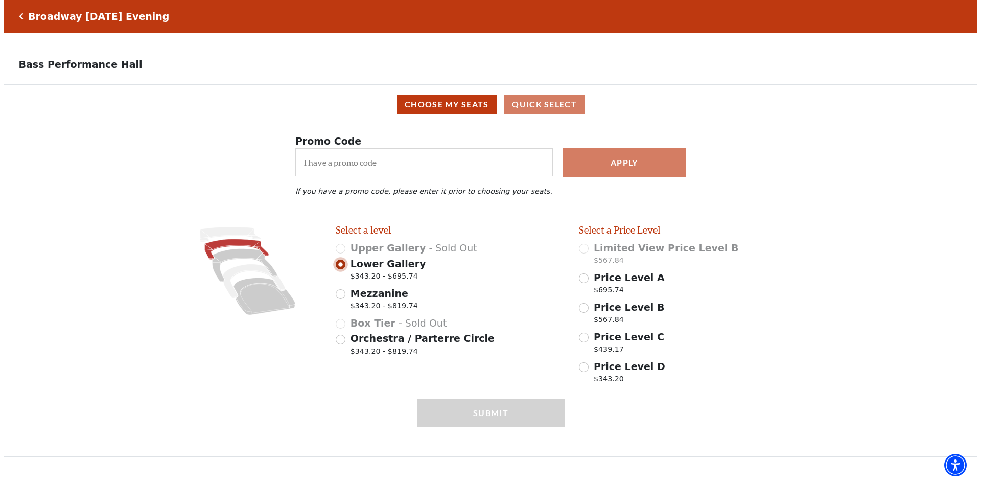
scroll to position [0, 0]
click at [587, 290] on div "Price Level A $695.74" at bounding box center [694, 284] width 231 height 29
click at [585, 283] on input "Price Level A $695.74" at bounding box center [584, 278] width 10 height 10
radio input "true"
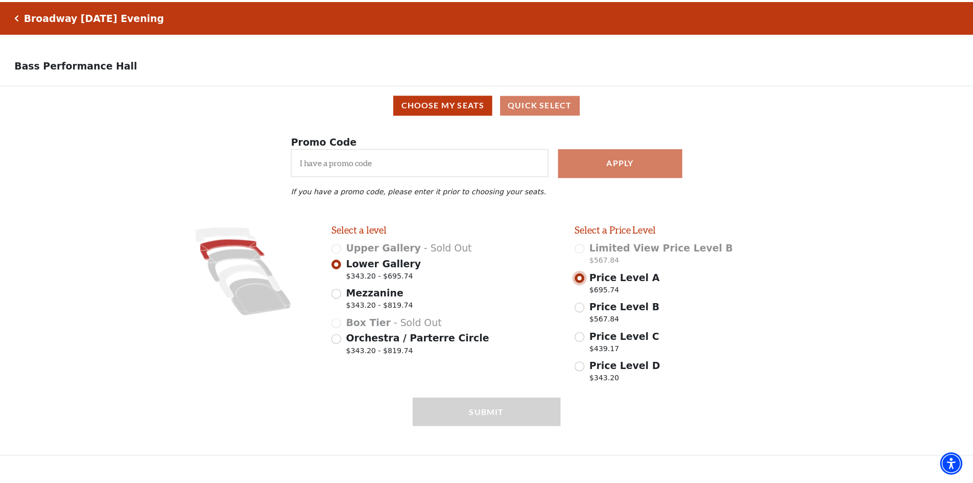
scroll to position [91, 0]
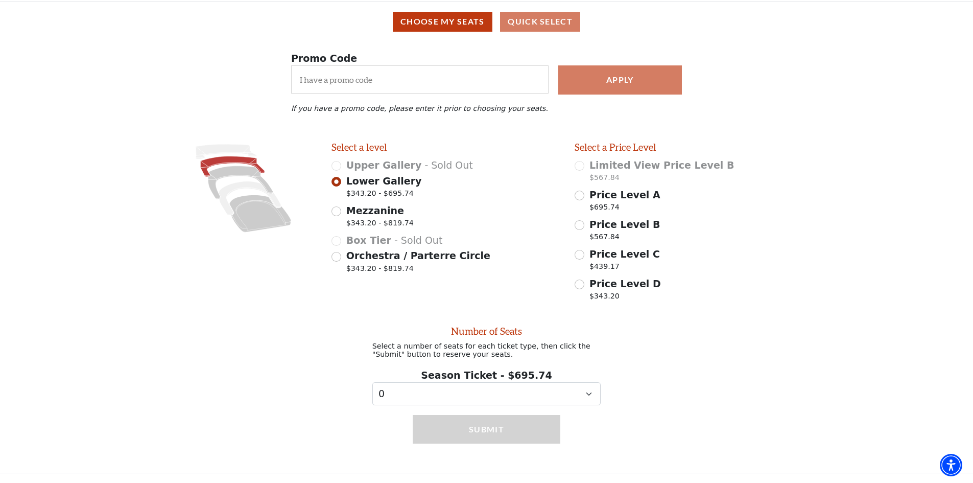
click at [501, 410] on div "Submit" at bounding box center [487, 438] width 162 height 67
click at [503, 401] on select "0 1 2 3 4 5 6 7 8 9" at bounding box center [486, 393] width 229 height 23
select select "2"
click at [372, 382] on select "0 1 2 3 4 5 6 7 8 9" at bounding box center [486, 393] width 229 height 23
click at [485, 430] on button "Submit" at bounding box center [487, 429] width 148 height 29
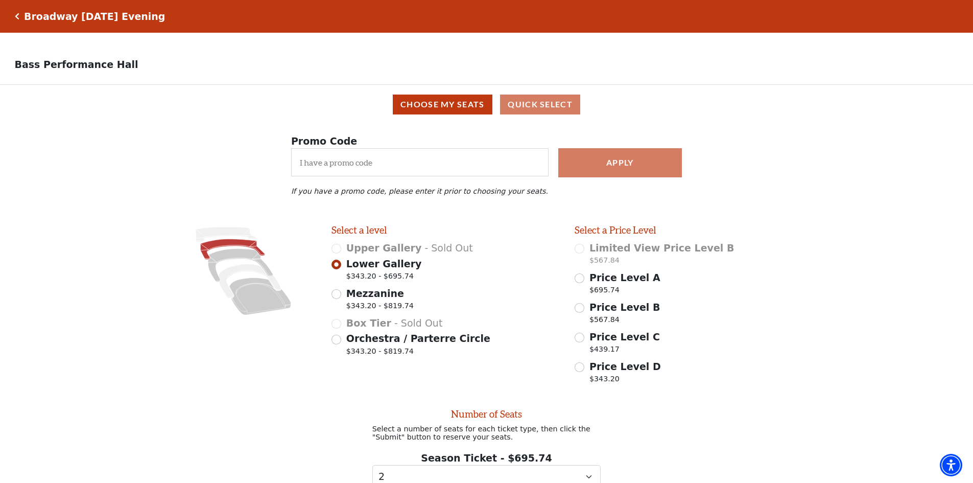
scroll to position [146, 0]
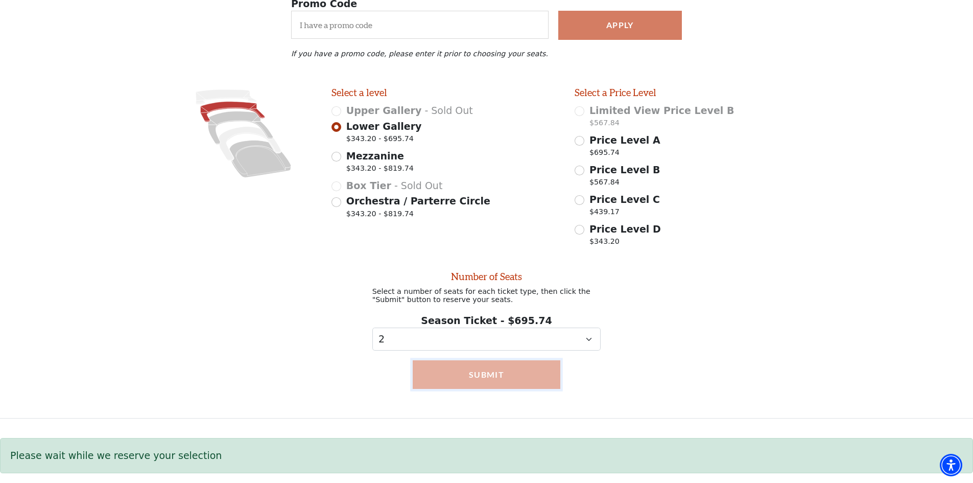
click at [498, 379] on button "Submit" at bounding box center [487, 374] width 148 height 29
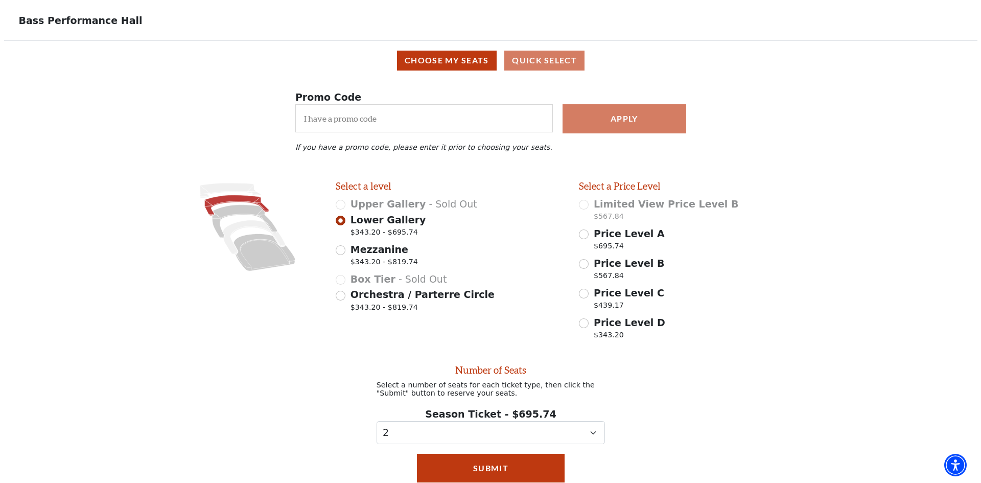
scroll to position [0, 0]
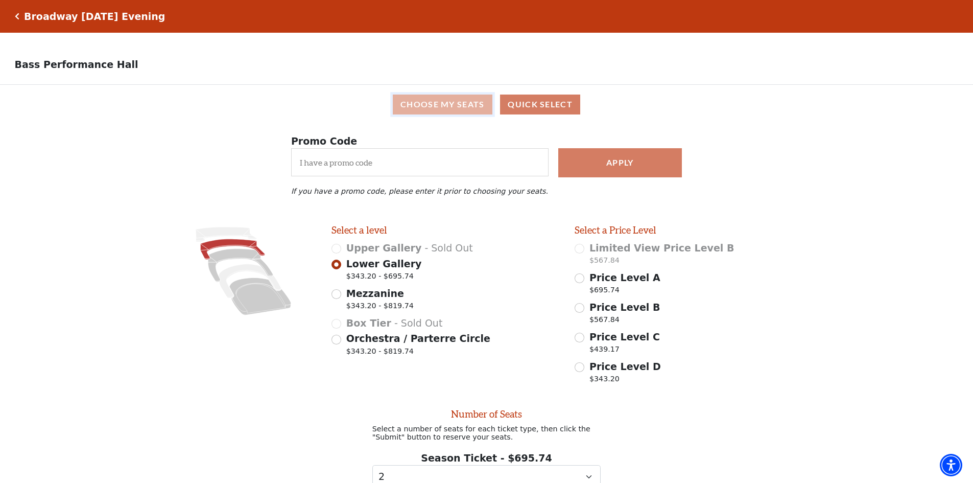
click at [441, 110] on button "Choose My Seats" at bounding box center [443, 104] width 100 height 20
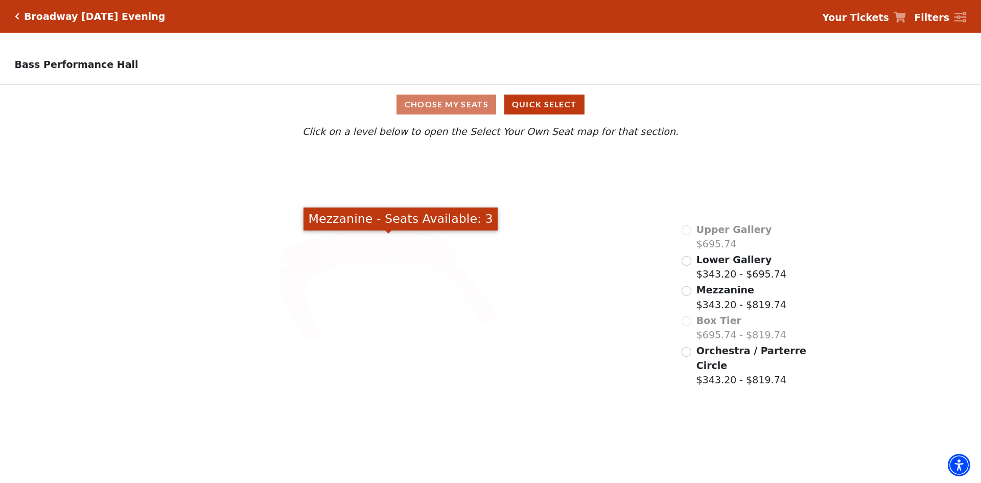
click at [373, 257] on icon "Mezzanine - Seats Available: 3" at bounding box center [388, 285] width 219 height 111
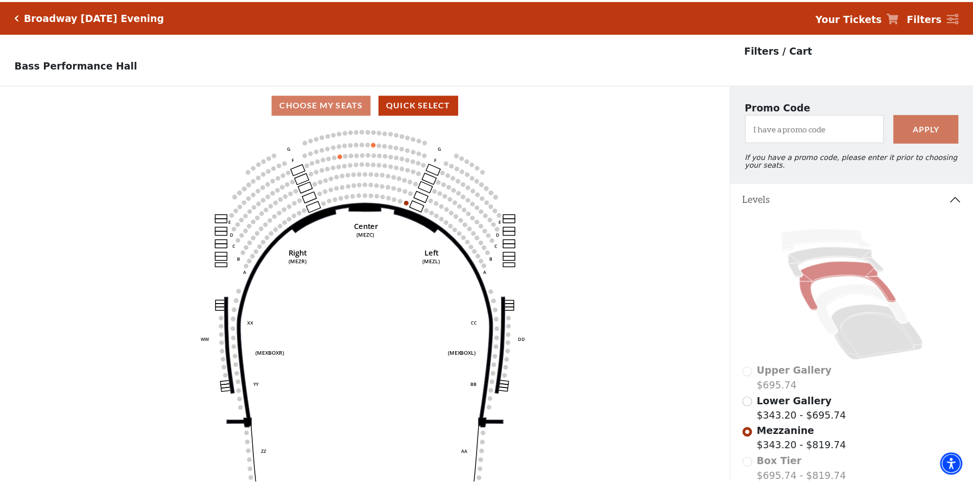
scroll to position [47, 0]
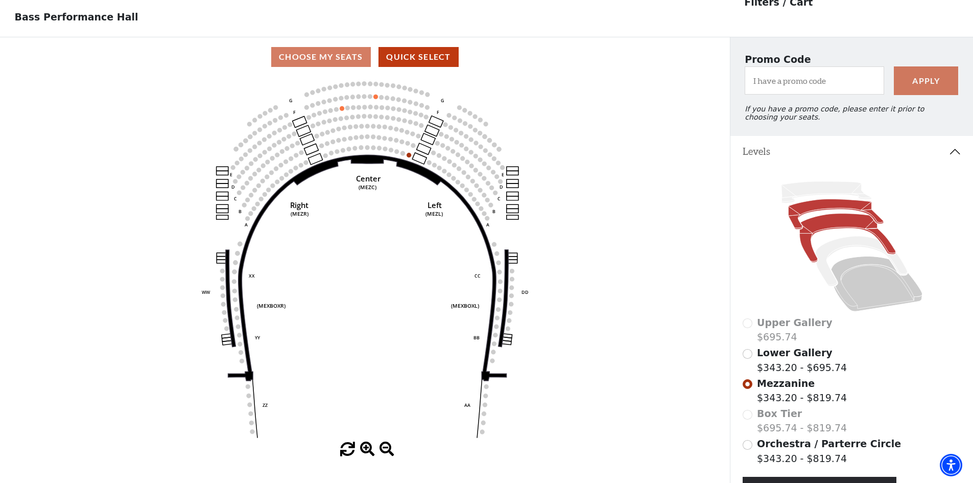
click at [815, 215] on icon at bounding box center [835, 214] width 95 height 30
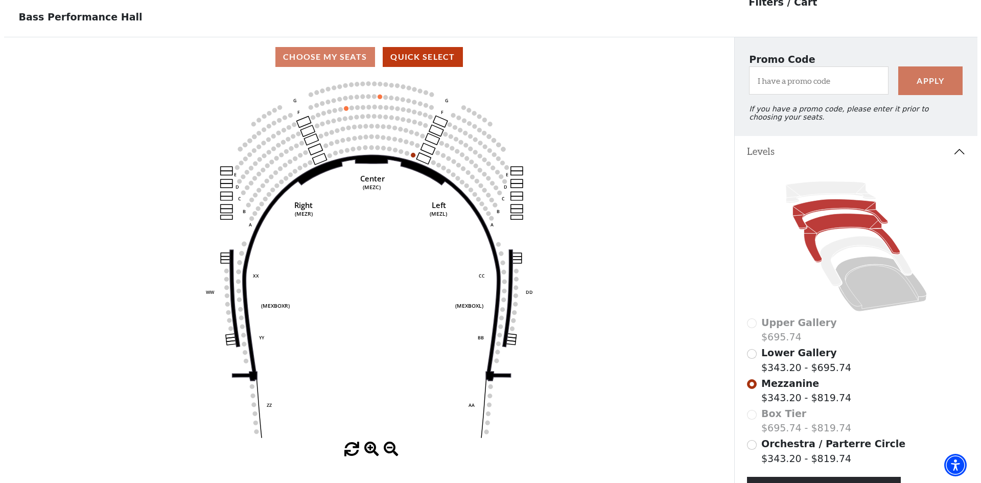
scroll to position [0, 0]
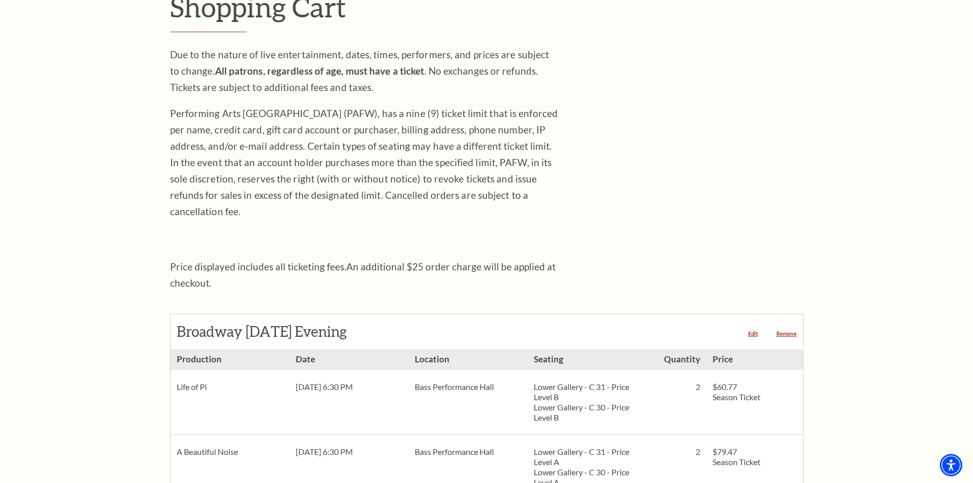
scroll to position [255, 0]
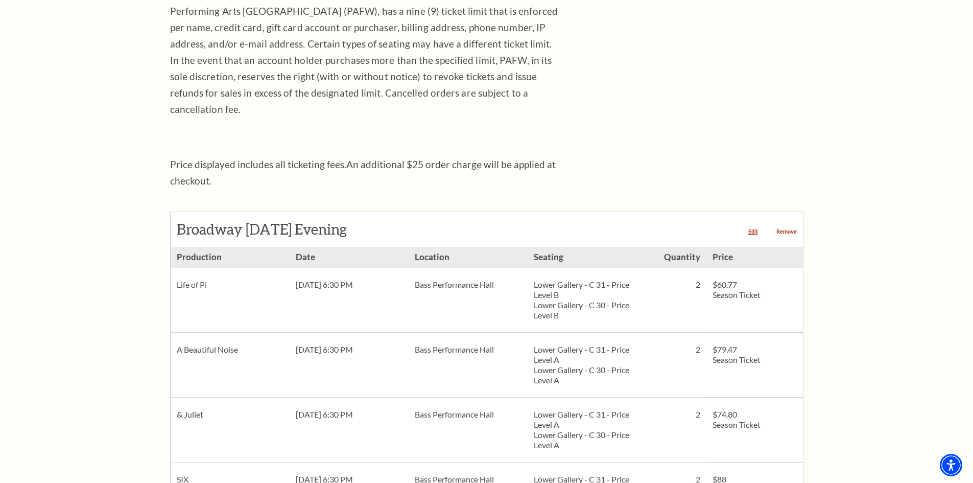
click at [786, 228] on link "Remove" at bounding box center [786, 231] width 20 height 6
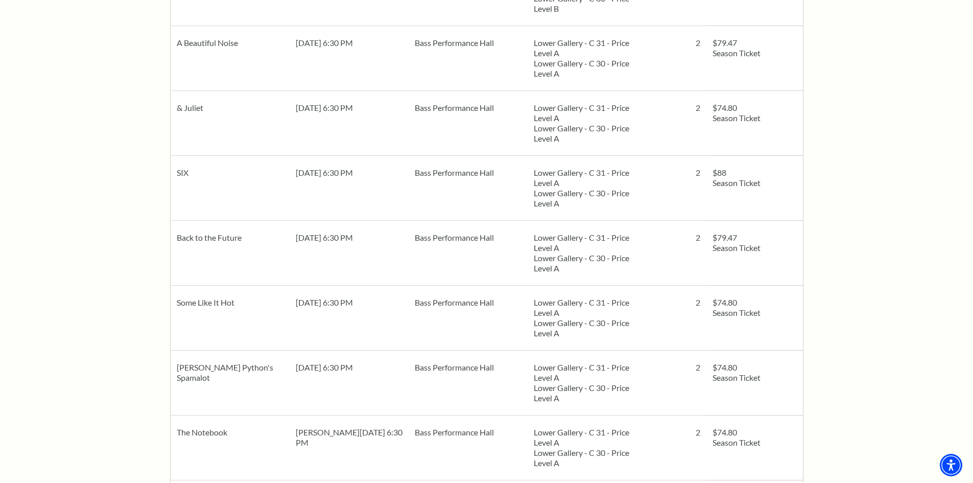
scroll to position [817, 0]
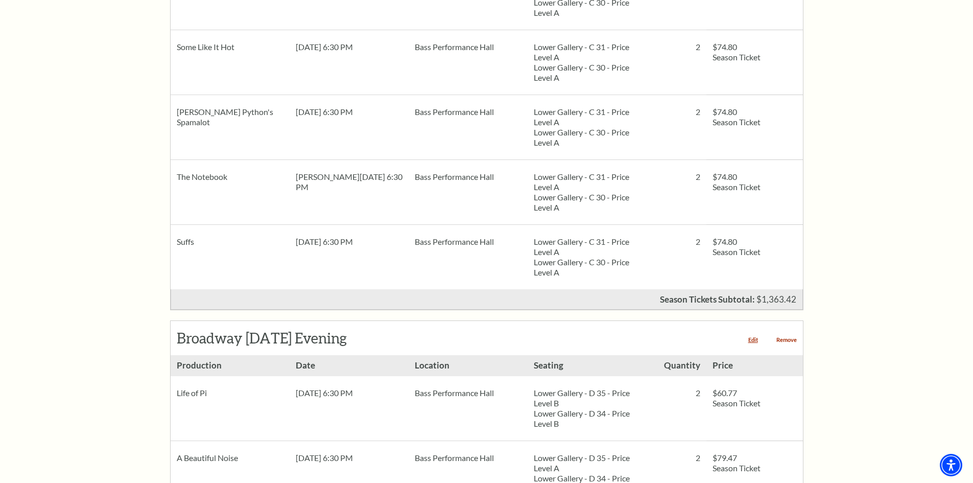
click at [791, 337] on link "Remove" at bounding box center [786, 340] width 20 height 6
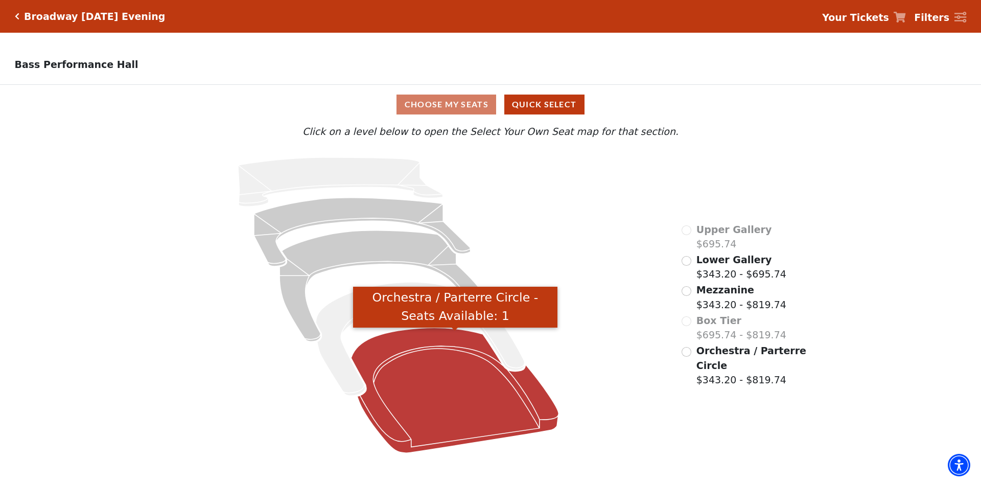
click at [471, 382] on icon "Orchestra / Parterre Circle - Seats Available: 1" at bounding box center [454, 389] width 207 height 125
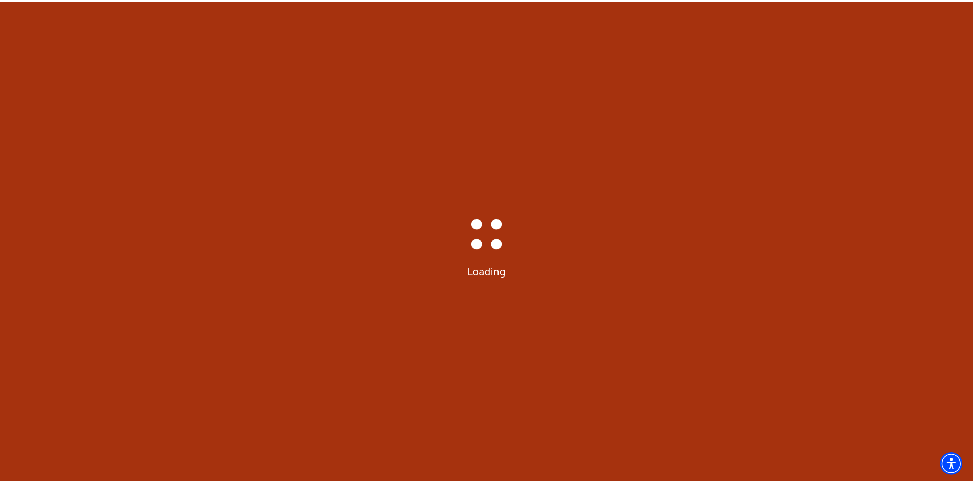
scroll to position [47, 0]
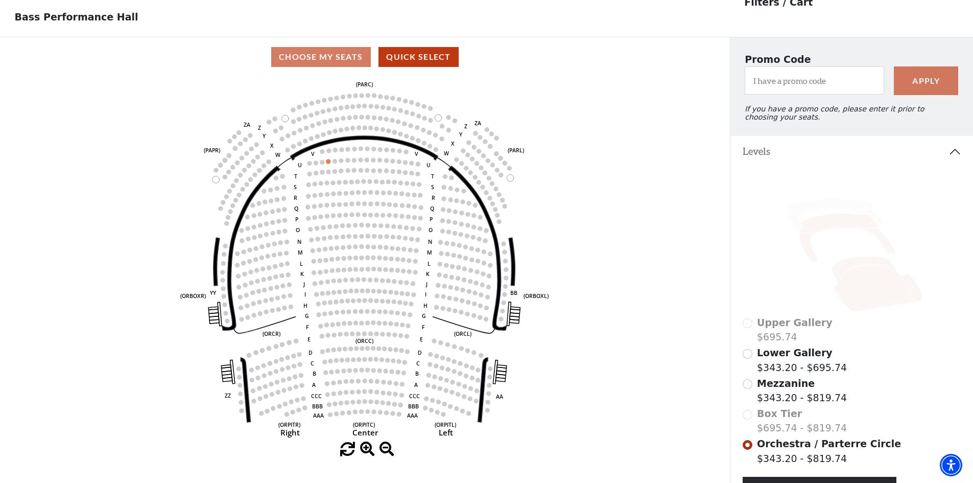
click at [855, 234] on icon at bounding box center [847, 237] width 96 height 49
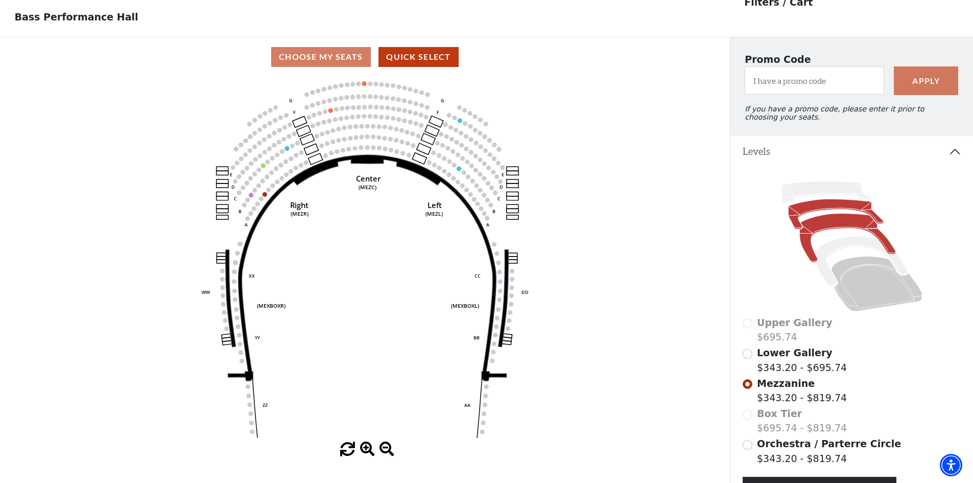
click at [813, 215] on icon at bounding box center [835, 214] width 95 height 30
